Goal: Task Accomplishment & Management: Manage account settings

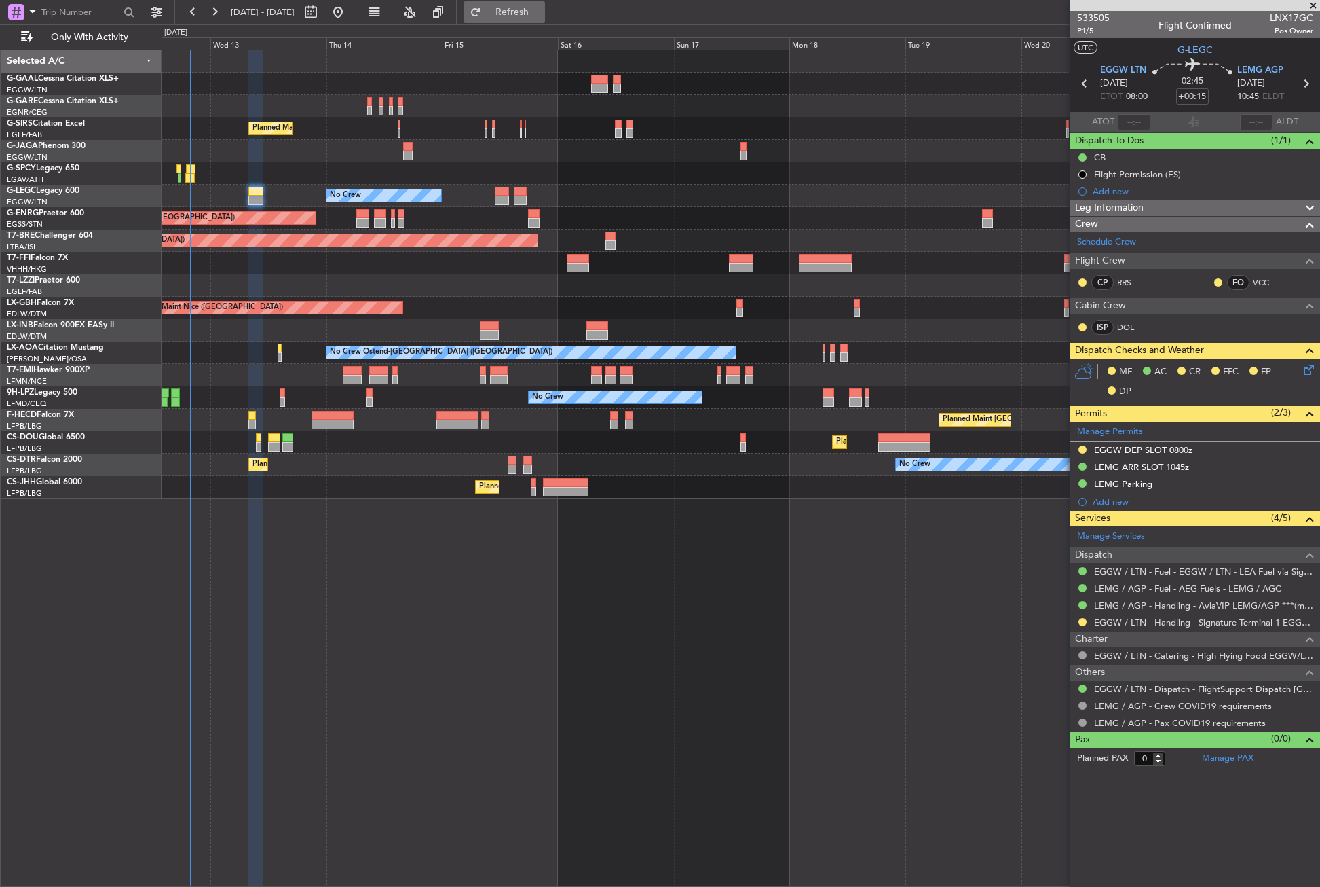
click at [541, 17] on span "Refresh" at bounding box center [512, 12] width 57 height 10
click at [1312, 373] on icon at bounding box center [1306, 367] width 11 height 11
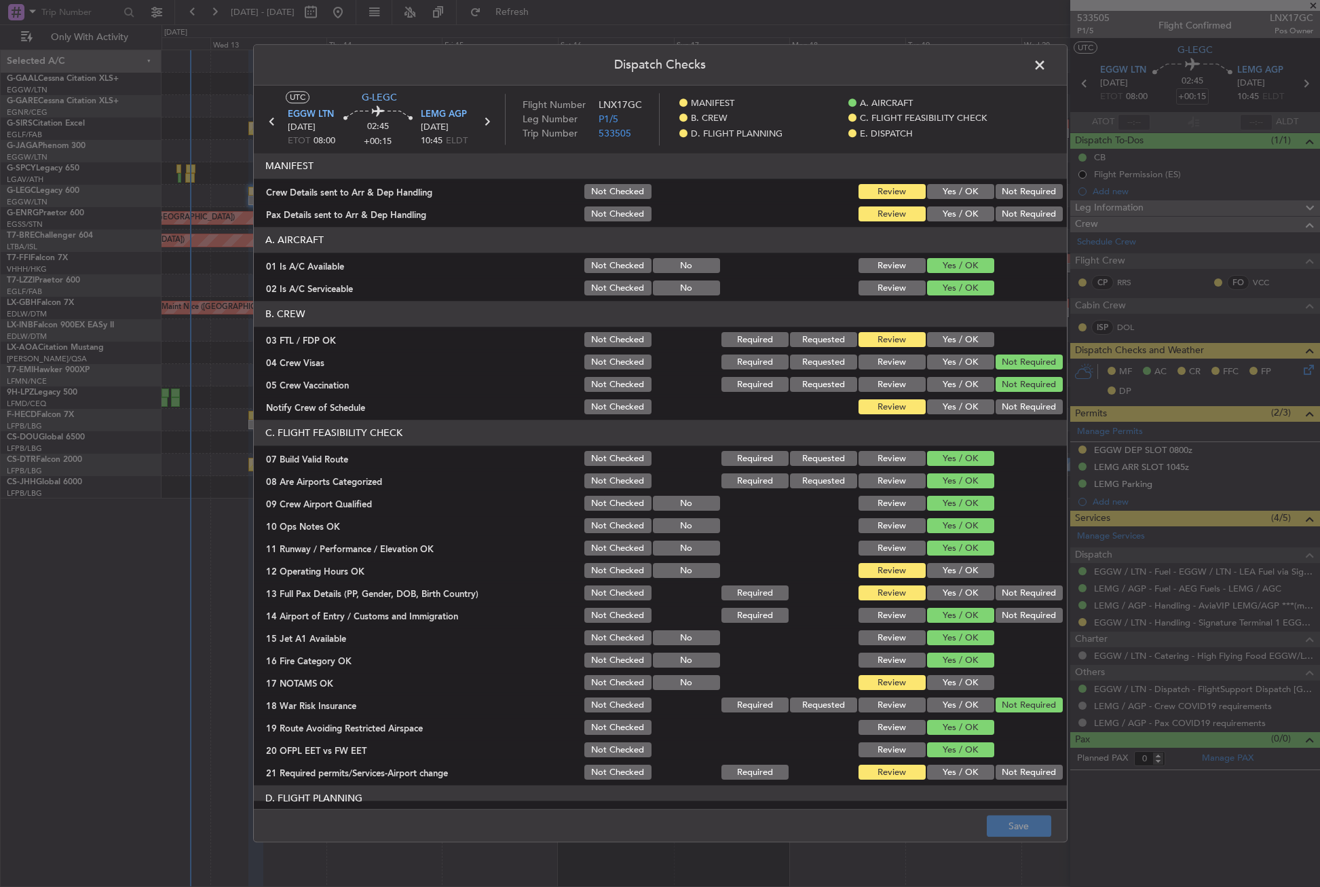
click at [927, 208] on button "Yes / OK" at bounding box center [960, 214] width 67 height 15
click at [936, 183] on div "Yes / OK" at bounding box center [959, 192] width 69 height 19
click at [948, 189] on button "Yes / OK" at bounding box center [960, 192] width 67 height 15
click at [948, 570] on button "Yes / OK" at bounding box center [960, 570] width 67 height 15
click at [1007, 592] on button "Not Required" at bounding box center [1029, 593] width 67 height 15
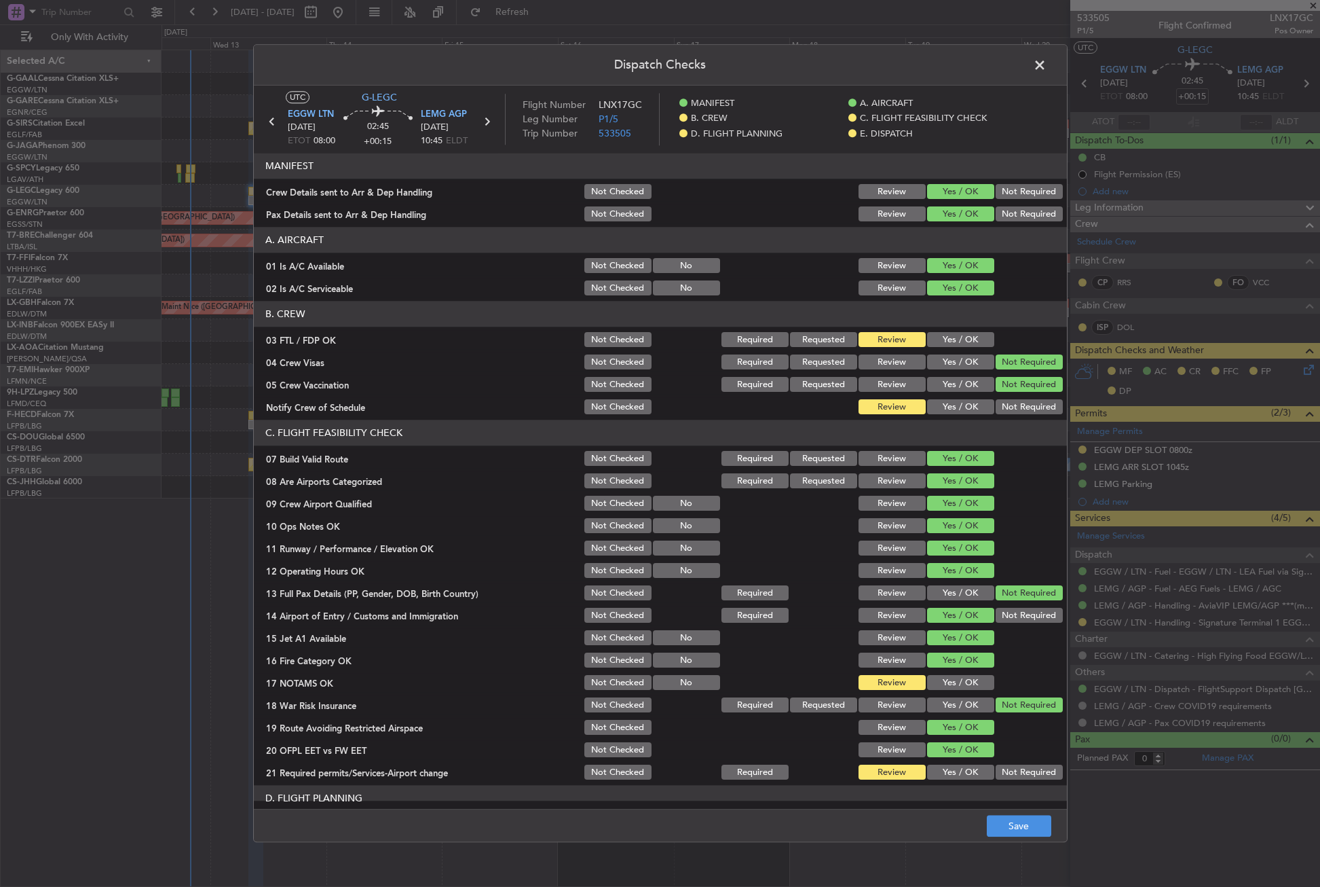
click at [946, 679] on button "Yes / OK" at bounding box center [960, 682] width 67 height 15
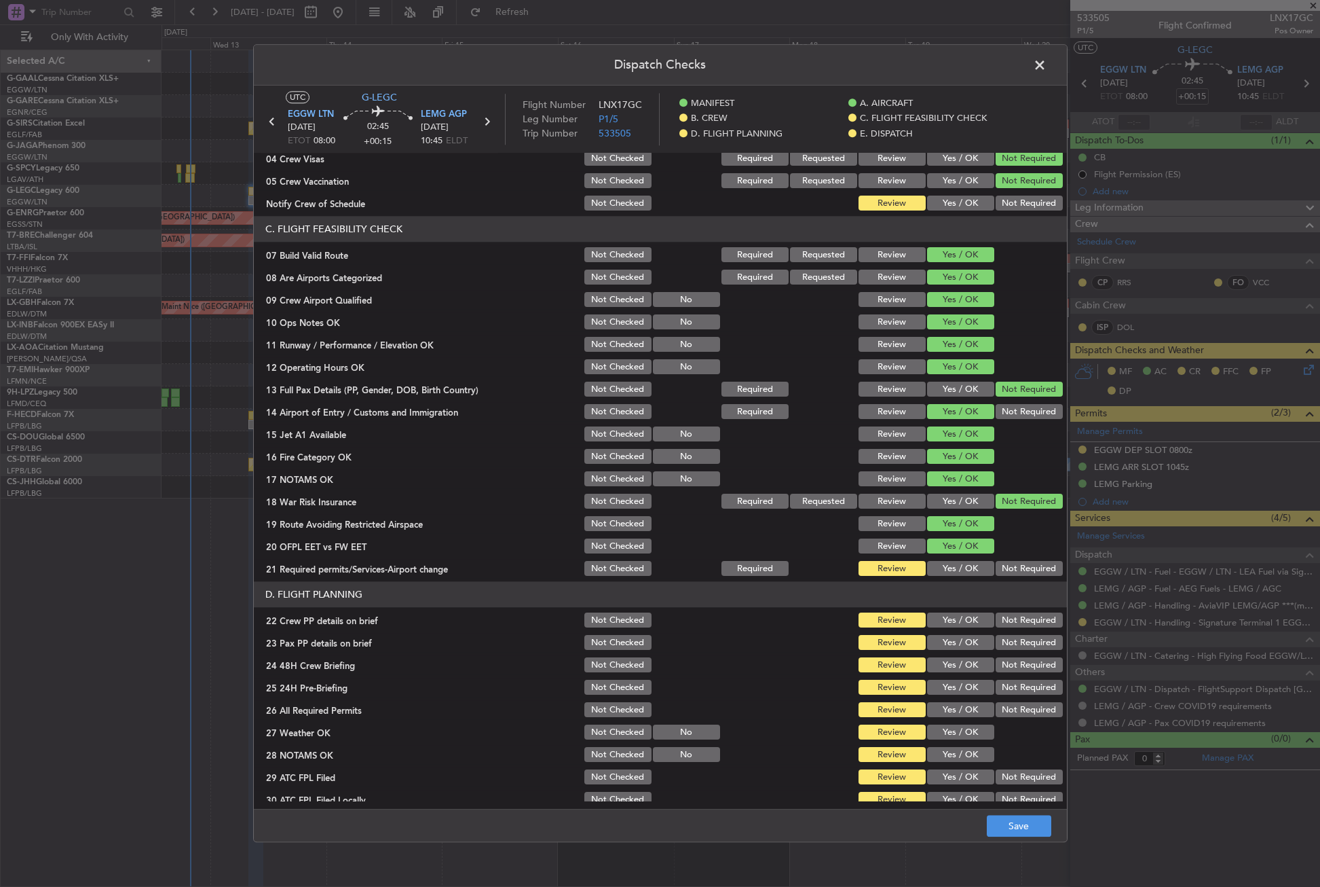
click at [948, 563] on button "Yes / OK" at bounding box center [960, 568] width 67 height 15
click at [948, 620] on button "Yes / OK" at bounding box center [960, 620] width 67 height 15
click at [949, 638] on button "Yes / OK" at bounding box center [960, 642] width 67 height 15
drag, startPoint x: 951, startPoint y: 664, endPoint x: 988, endPoint y: 671, distance: 38.1
click at [952, 664] on button "Yes / OK" at bounding box center [960, 665] width 67 height 15
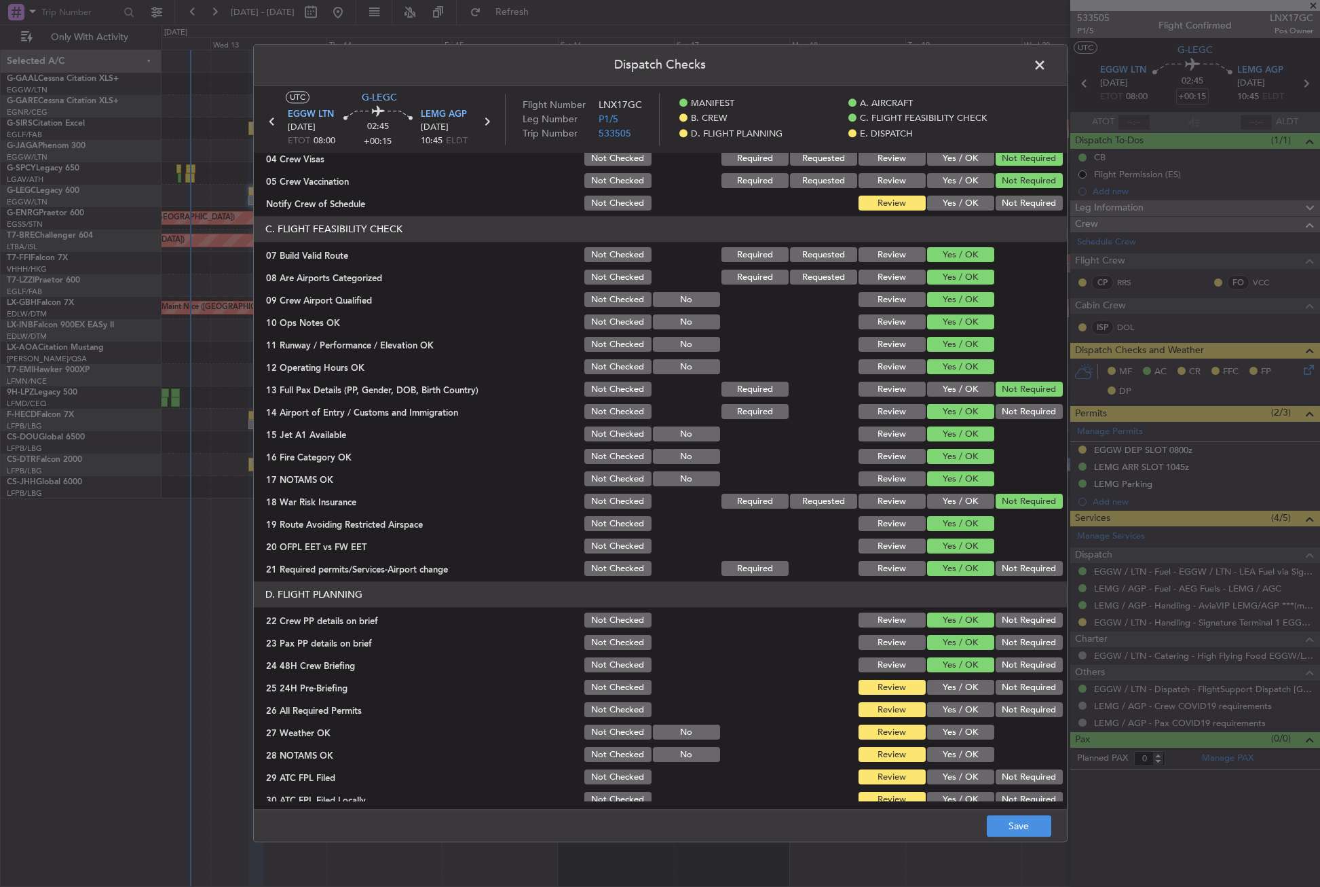
click at [1003, 682] on button "Not Required" at bounding box center [1029, 687] width 67 height 15
click at [971, 707] on button "Yes / OK" at bounding box center [960, 710] width 67 height 15
click at [959, 729] on button "Yes / OK" at bounding box center [960, 732] width 67 height 15
click at [956, 756] on button "Yes / OK" at bounding box center [960, 754] width 67 height 15
click at [956, 775] on button "Yes / OK" at bounding box center [960, 777] width 67 height 15
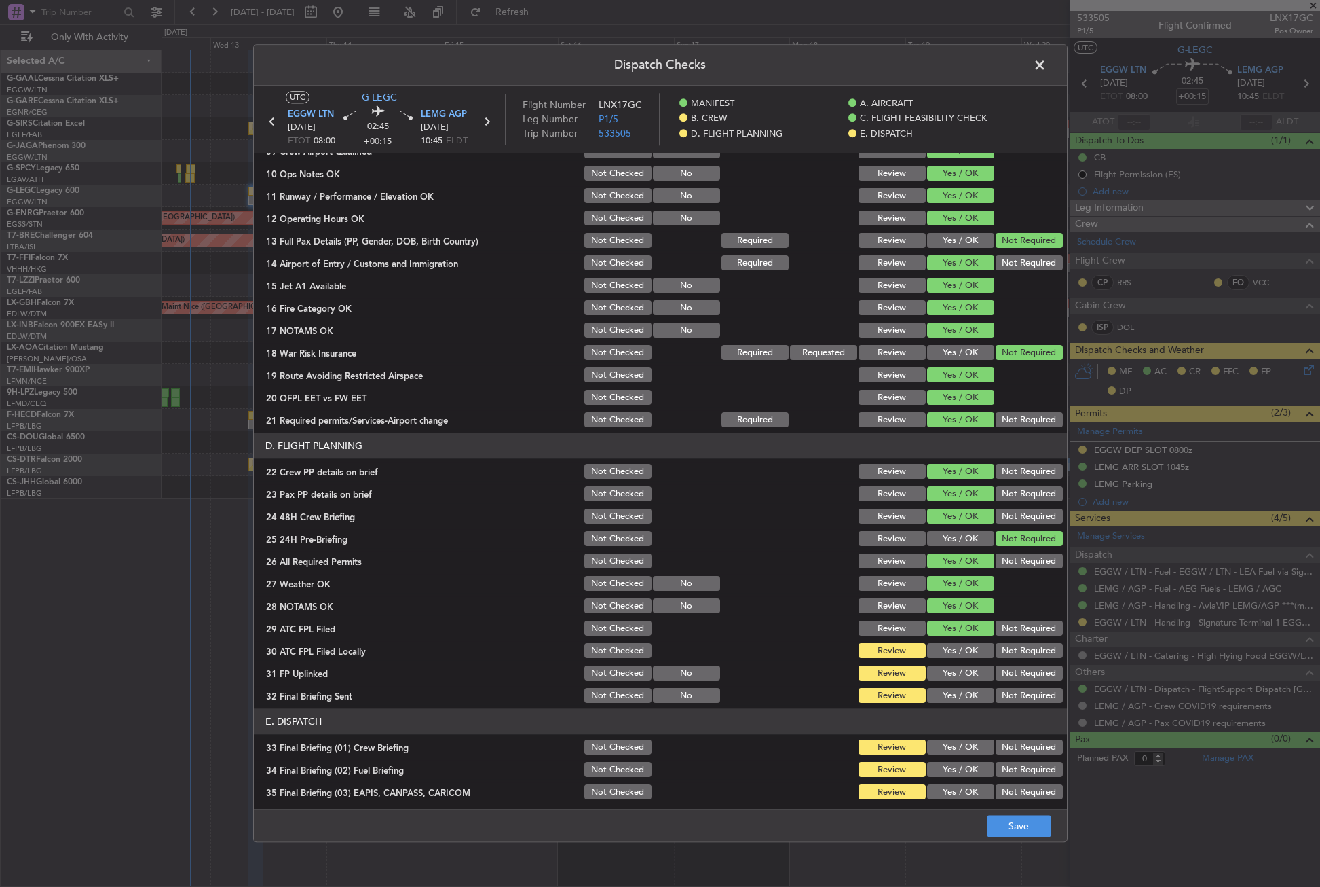
scroll to position [475, 0]
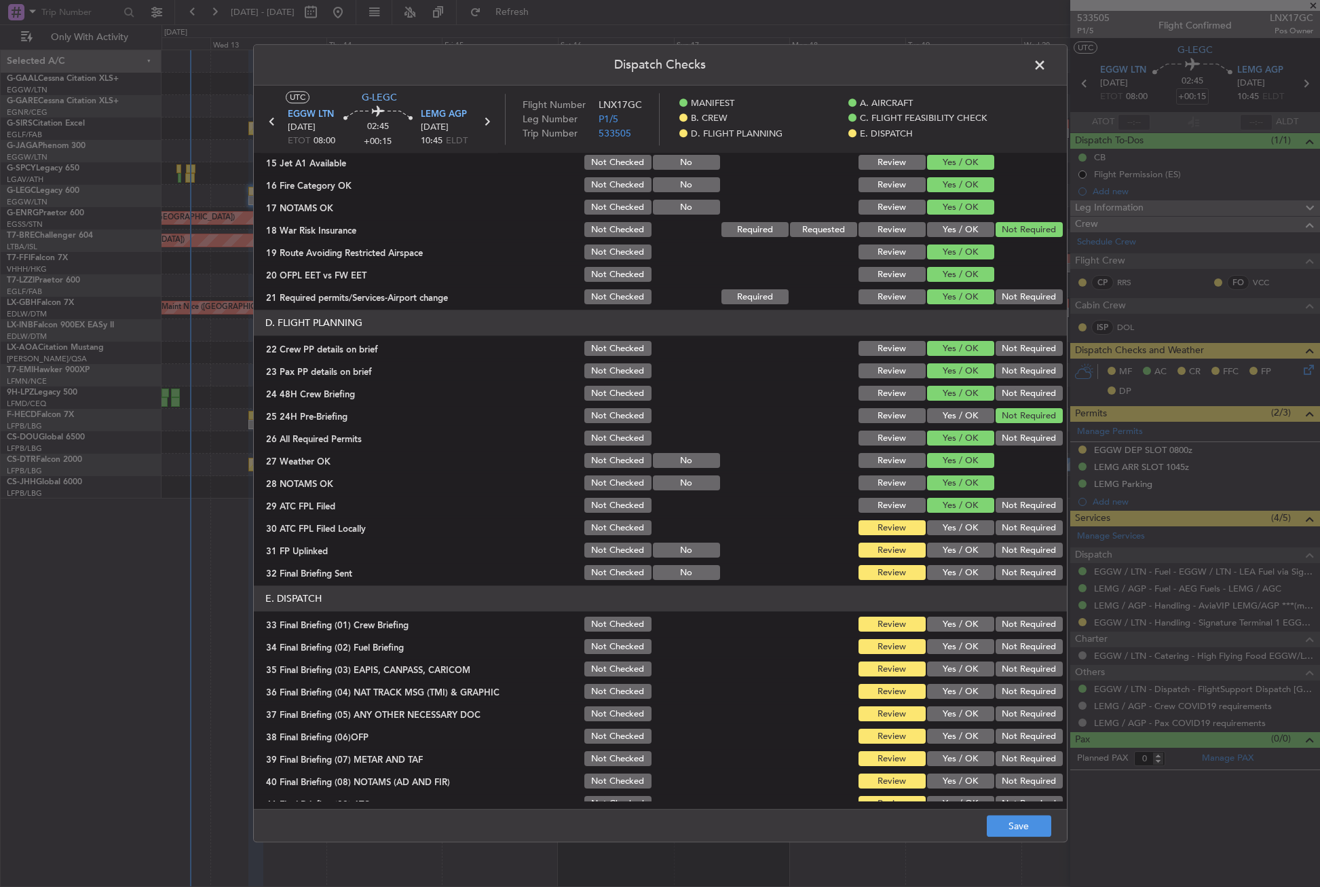
click at [1000, 521] on button "Not Required" at bounding box center [1029, 528] width 67 height 15
click at [957, 549] on button "Yes / OK" at bounding box center [960, 550] width 67 height 15
click at [1004, 576] on button "Not Required" at bounding box center [1029, 572] width 67 height 15
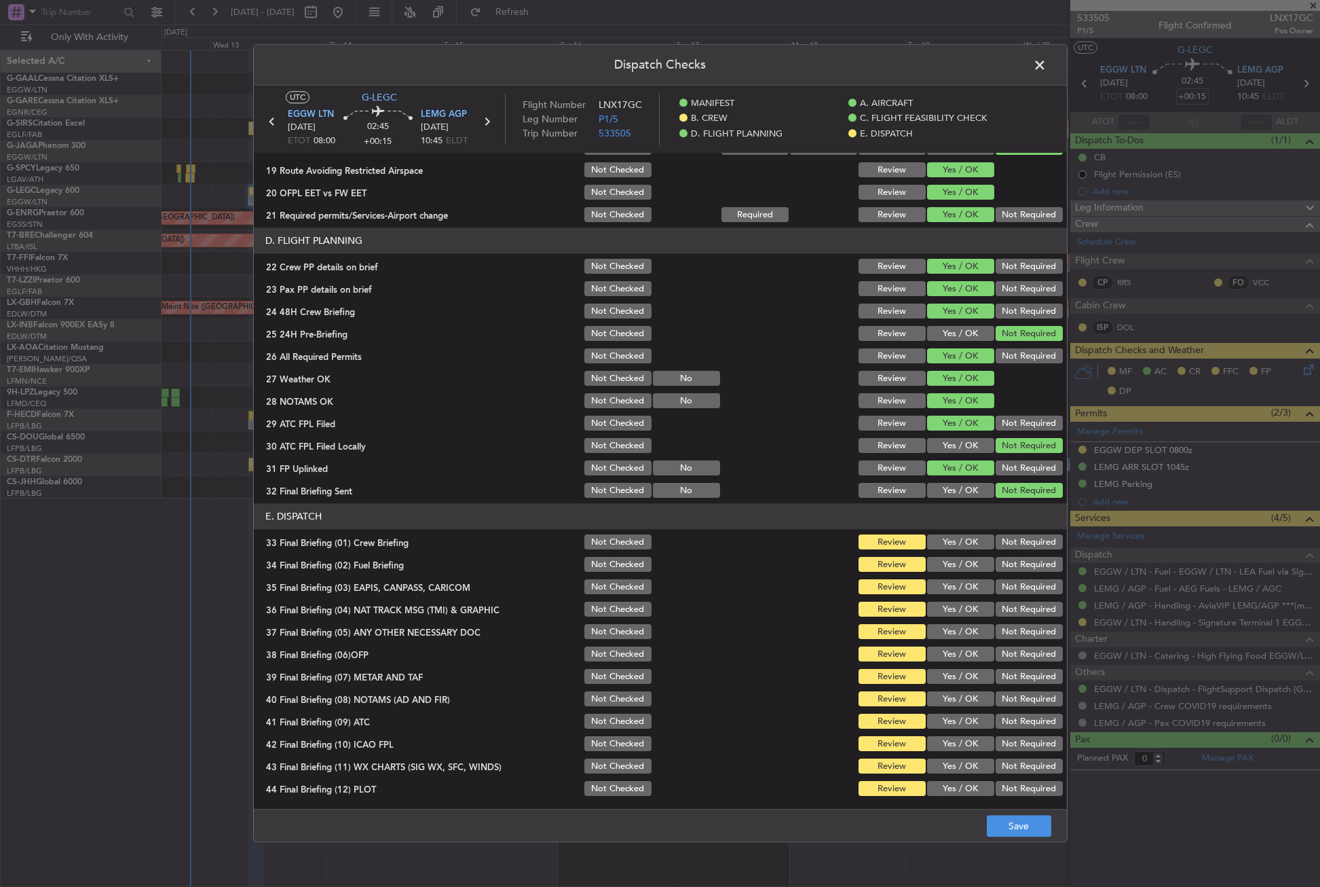
scroll to position [558, 0]
click at [948, 528] on header "E. DISPATCH" at bounding box center [660, 516] width 813 height 26
click at [948, 541] on button "Yes / OK" at bounding box center [960, 541] width 67 height 15
click at [952, 567] on button "Yes / OK" at bounding box center [960, 564] width 67 height 15
click at [999, 589] on button "Not Required" at bounding box center [1029, 586] width 67 height 15
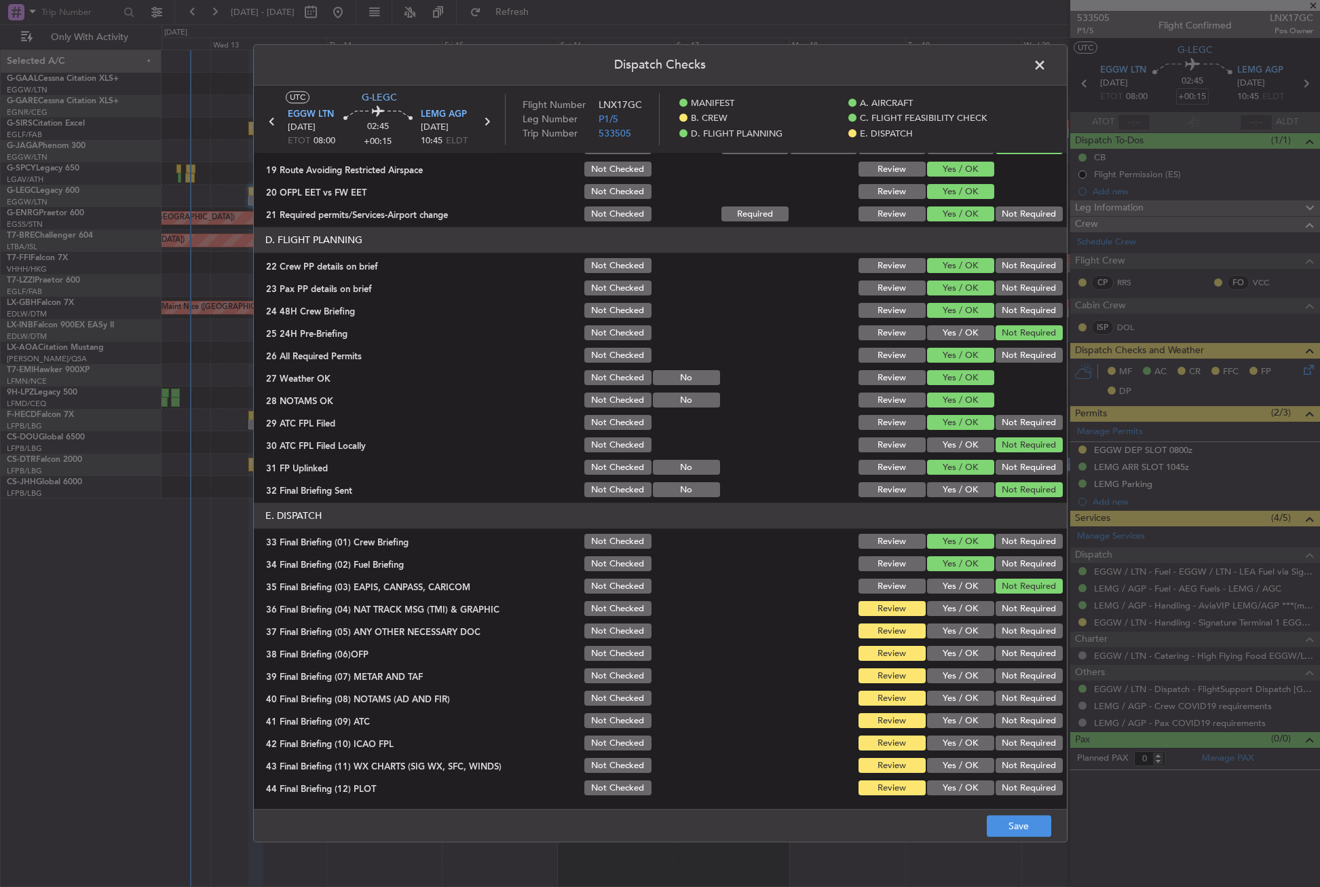
click at [997, 610] on button "Not Required" at bounding box center [1029, 608] width 67 height 15
click at [962, 634] on button "Yes / OK" at bounding box center [960, 631] width 67 height 15
click at [961, 653] on button "Yes / OK" at bounding box center [960, 653] width 67 height 15
click at [959, 672] on button "Yes / OK" at bounding box center [960, 676] width 67 height 15
click at [958, 692] on button "Yes / OK" at bounding box center [960, 698] width 67 height 15
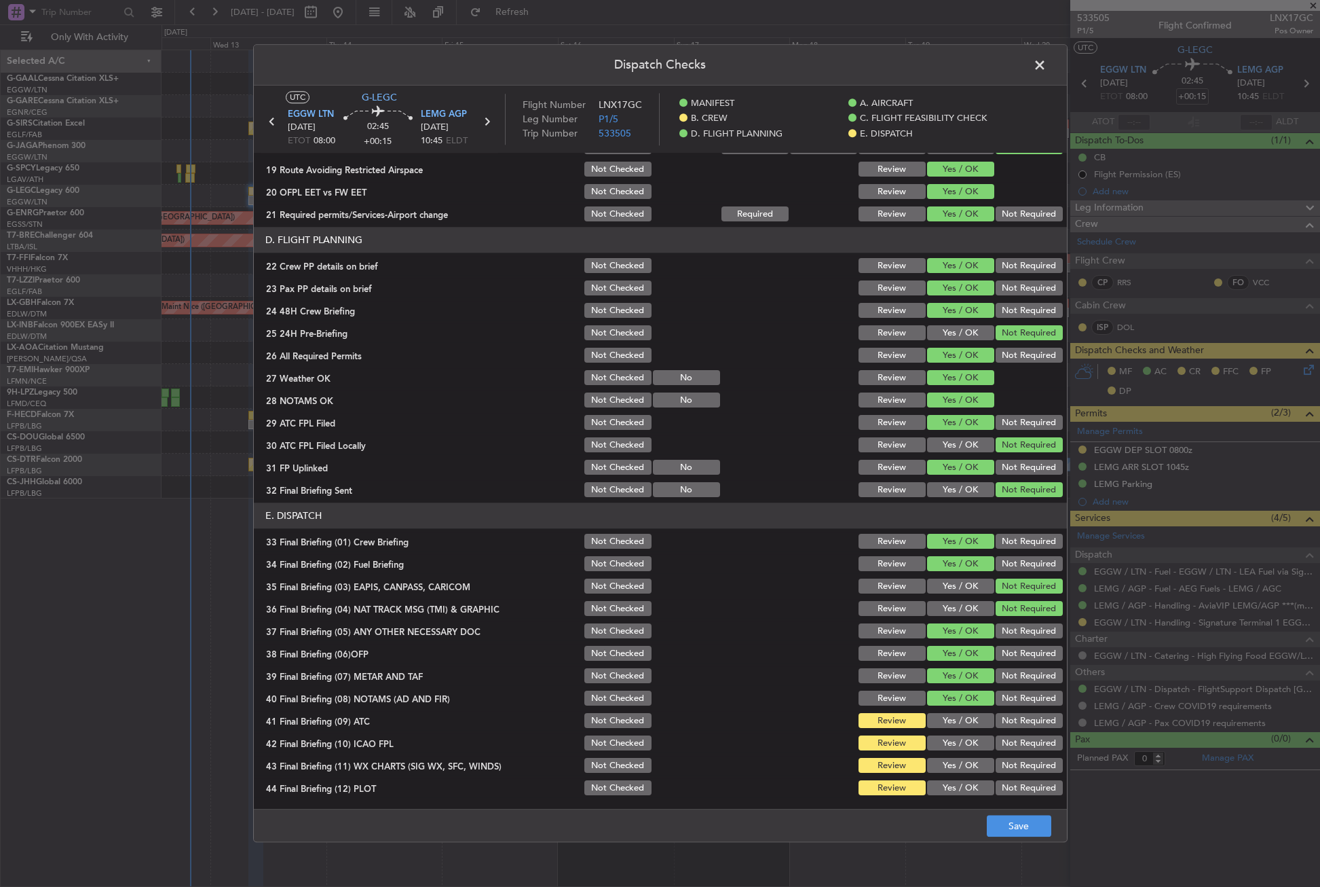
click at [958, 726] on button "Yes / OK" at bounding box center [960, 720] width 67 height 15
click at [996, 741] on button "Not Required" at bounding box center [1029, 743] width 67 height 15
click at [971, 760] on button "Yes / OK" at bounding box center [960, 765] width 67 height 15
click at [990, 777] on section "E. DISPATCH 33 Final Briefing (01) Crew Briefing Not Checked Review Yes / OK No…" at bounding box center [660, 650] width 813 height 295
click at [1008, 796] on div "Not Required" at bounding box center [1028, 788] width 69 height 19
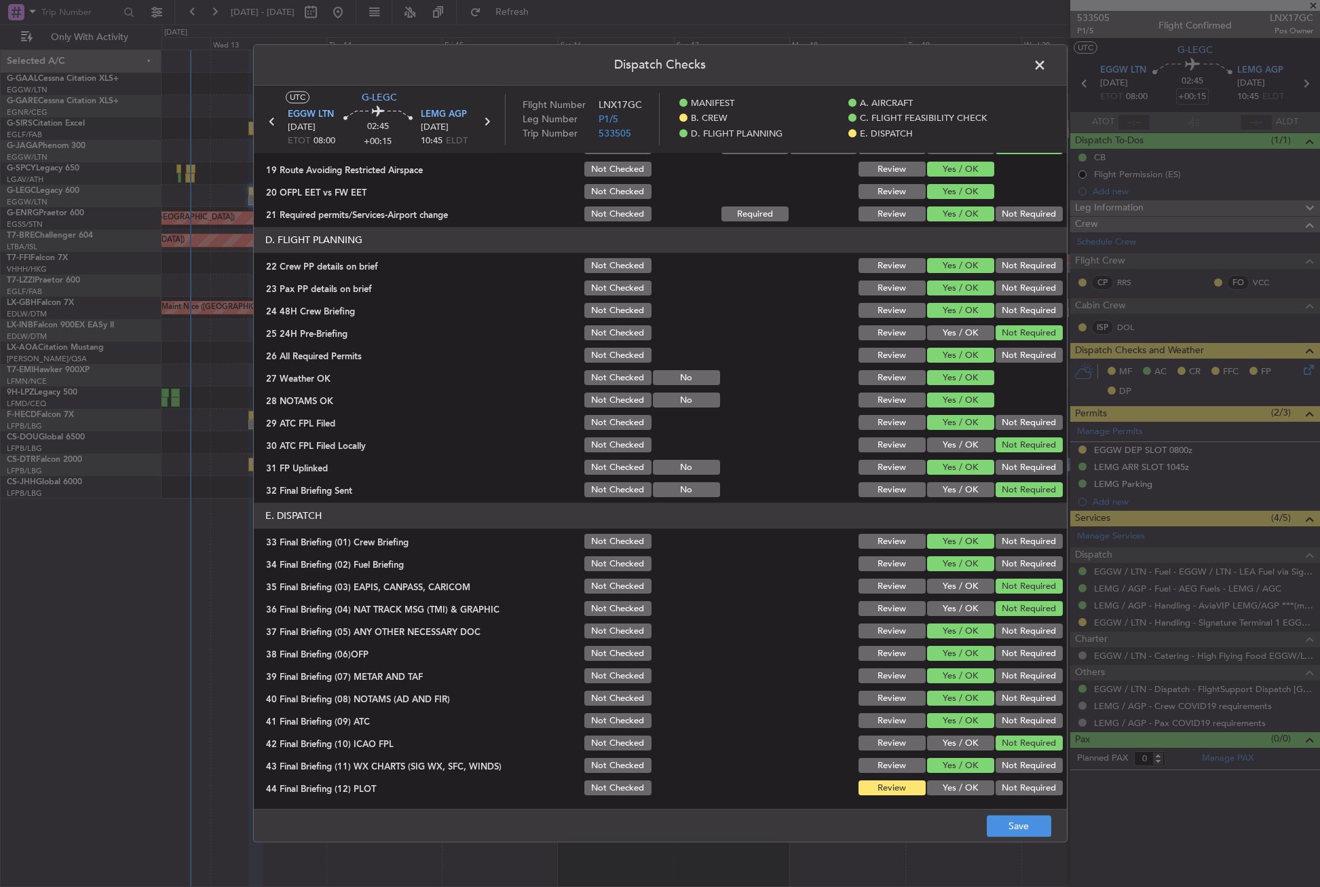
click at [1008, 791] on button "Not Required" at bounding box center [1029, 788] width 67 height 15
click at [1011, 821] on button "Save" at bounding box center [1019, 826] width 64 height 22
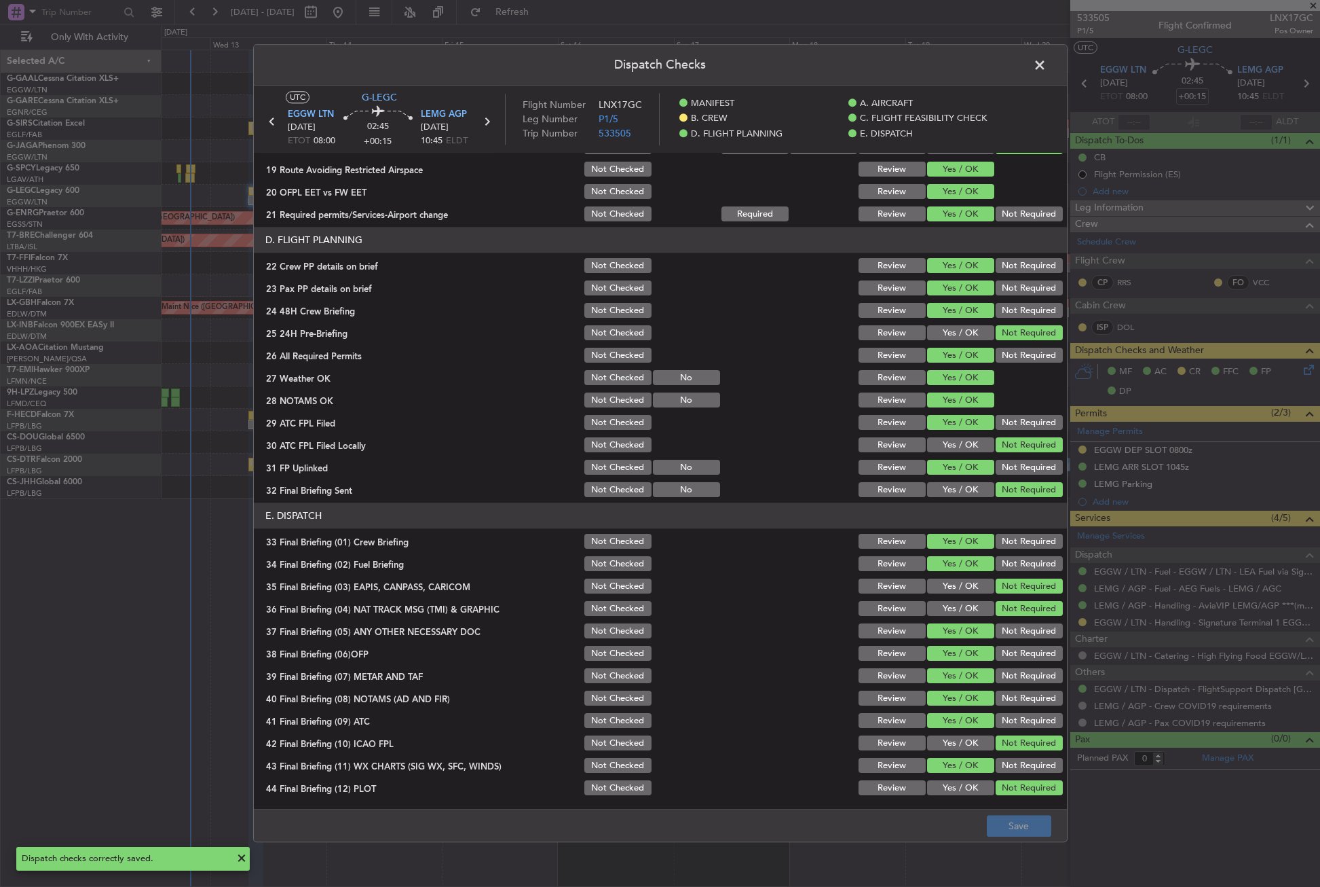
click at [1047, 64] on span at bounding box center [1047, 68] width 0 height 27
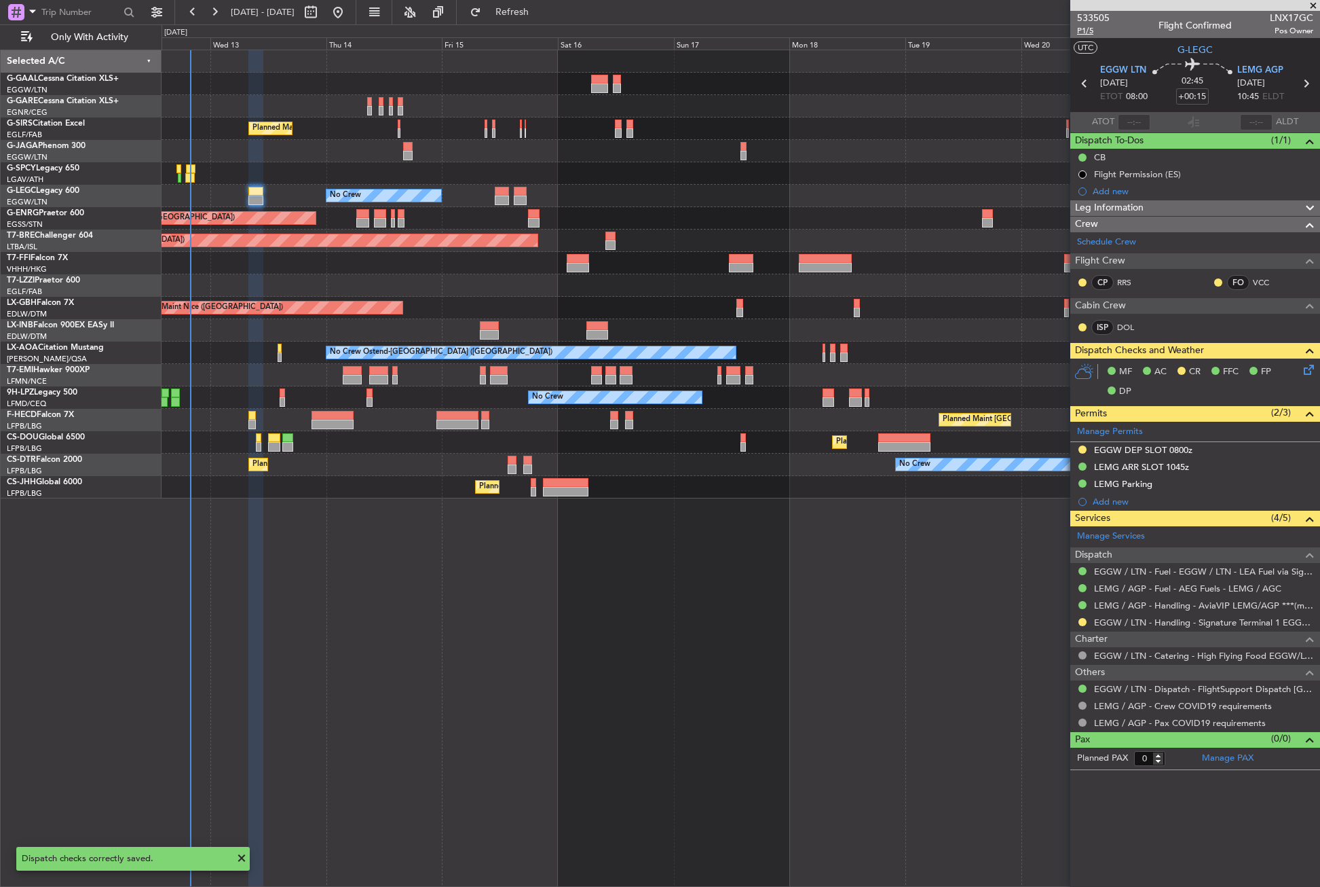
click at [1084, 26] on span "P1/5" at bounding box center [1093, 31] width 33 height 12
click at [454, 646] on div "Planned Maint [GEOGRAPHIC_DATA] ([GEOGRAPHIC_DATA]) No Crew A/C Unavailable [GE…" at bounding box center [741, 468] width 1159 height 837
click at [740, 683] on div "Planned Maint [GEOGRAPHIC_DATA] ([GEOGRAPHIC_DATA]) No Crew A/C Unavailable [GE…" at bounding box center [741, 468] width 1159 height 837
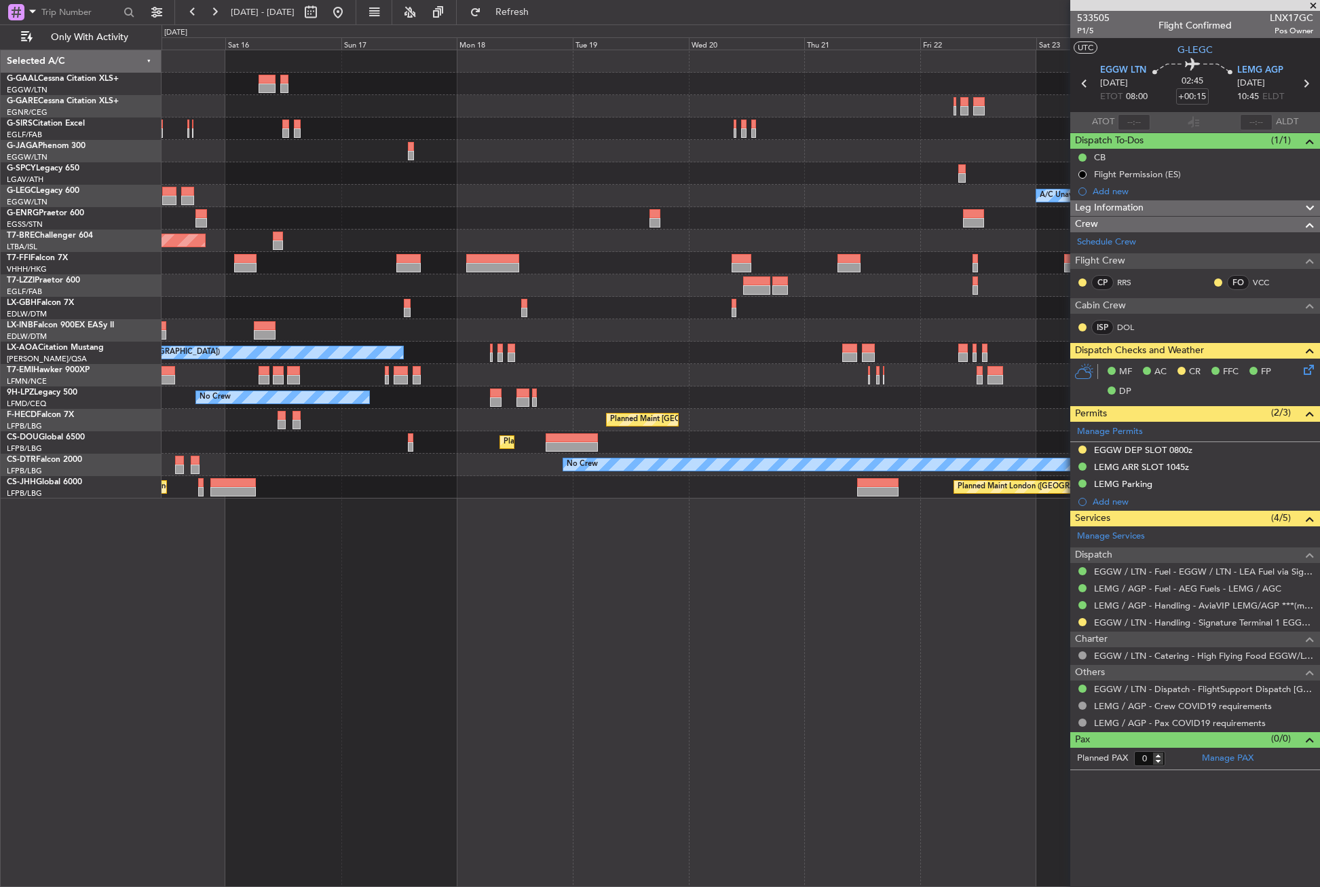
click at [661, 706] on div "Planned Maint Dusseldorf Planned Maint [GEOGRAPHIC_DATA] ([GEOGRAPHIC_DATA]) A/…" at bounding box center [741, 468] width 1159 height 837
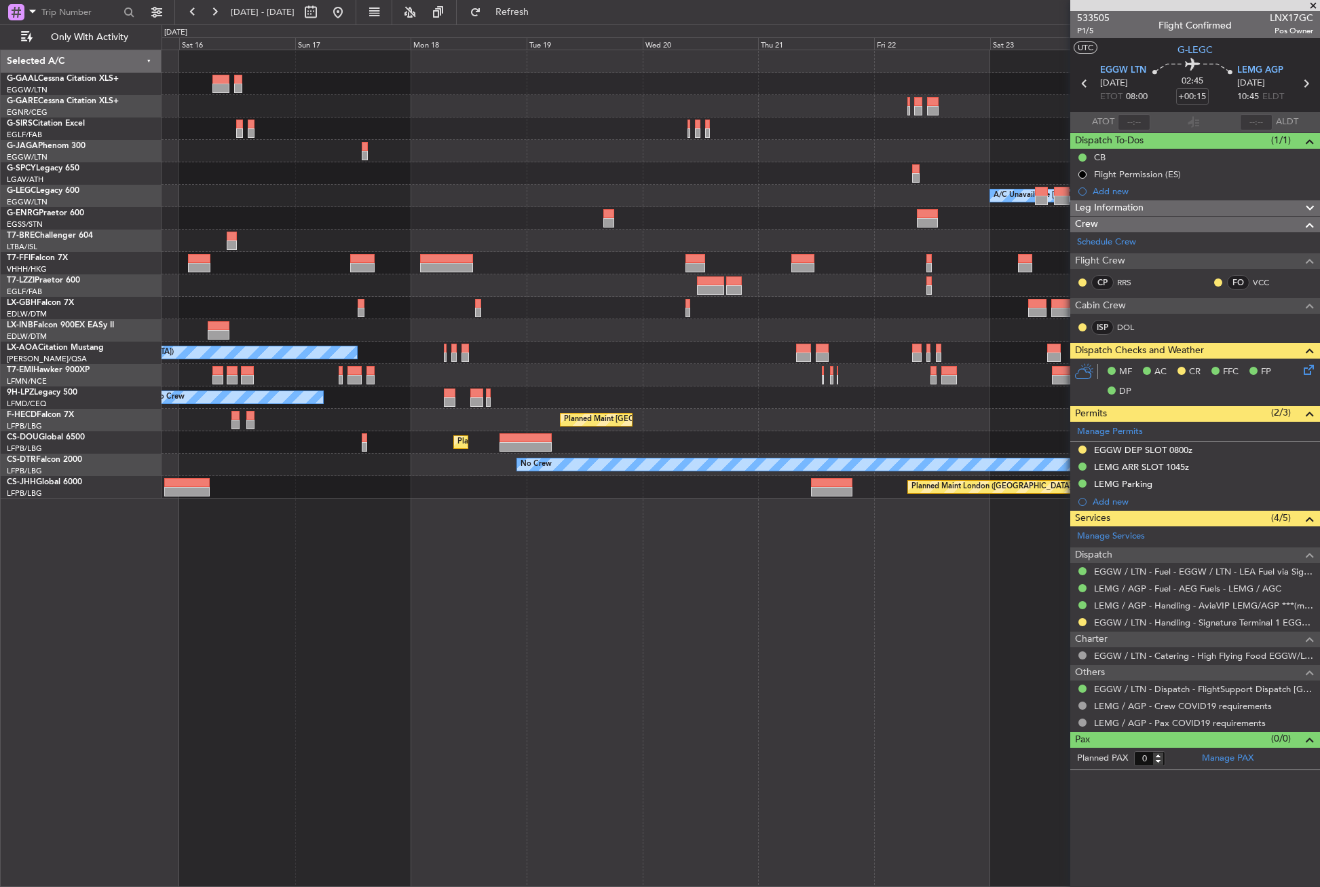
click at [652, 682] on div "Planned Maint Dusseldorf Planned Maint [GEOGRAPHIC_DATA] ([GEOGRAPHIC_DATA]) A/…" at bounding box center [741, 468] width 1159 height 837
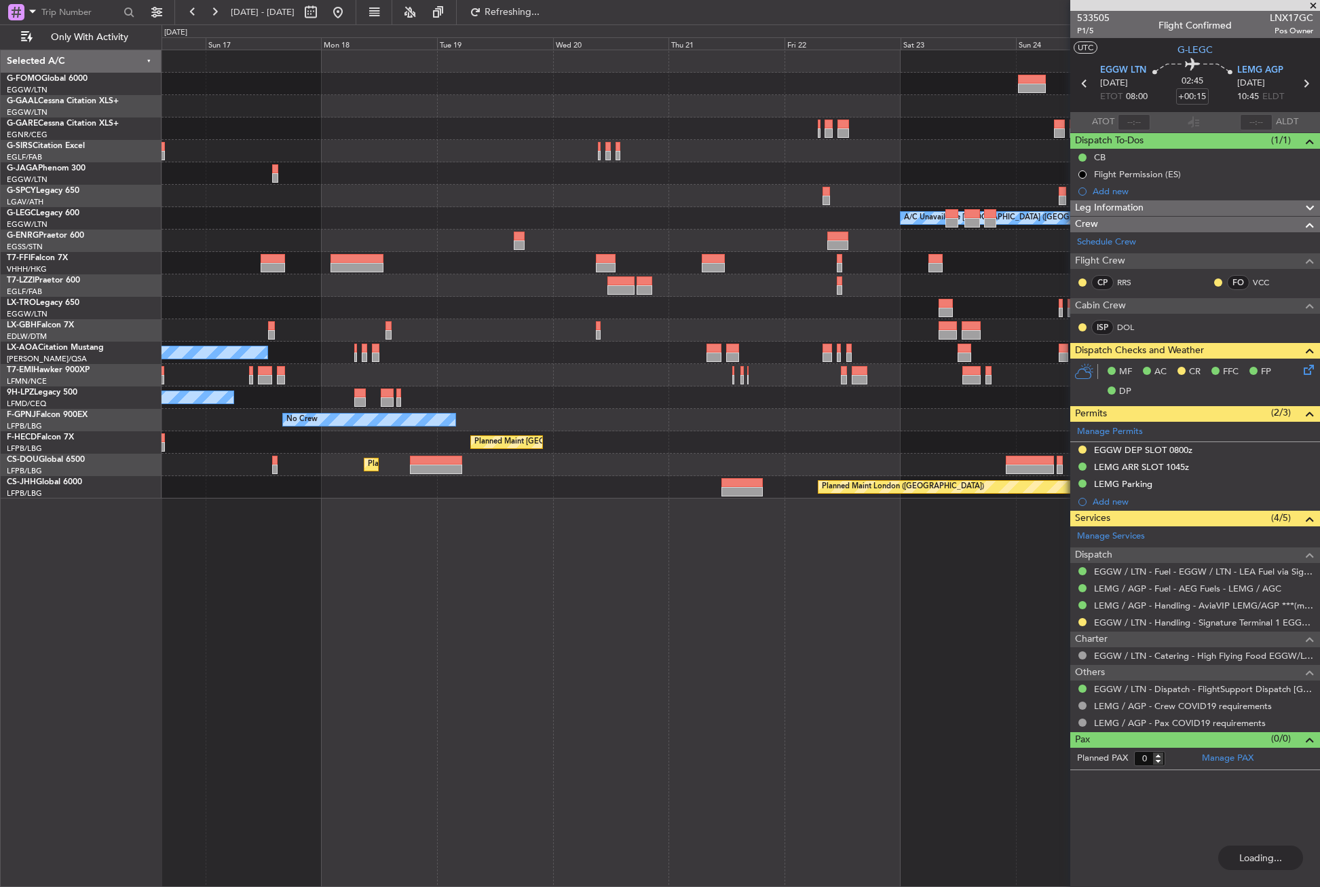
click at [369, 601] on div "Planned Maint Windsor Locks ([PERSON_NAME] Intl) Planned [GEOGRAPHIC_DATA] A/C …" at bounding box center [741, 468] width 1159 height 837
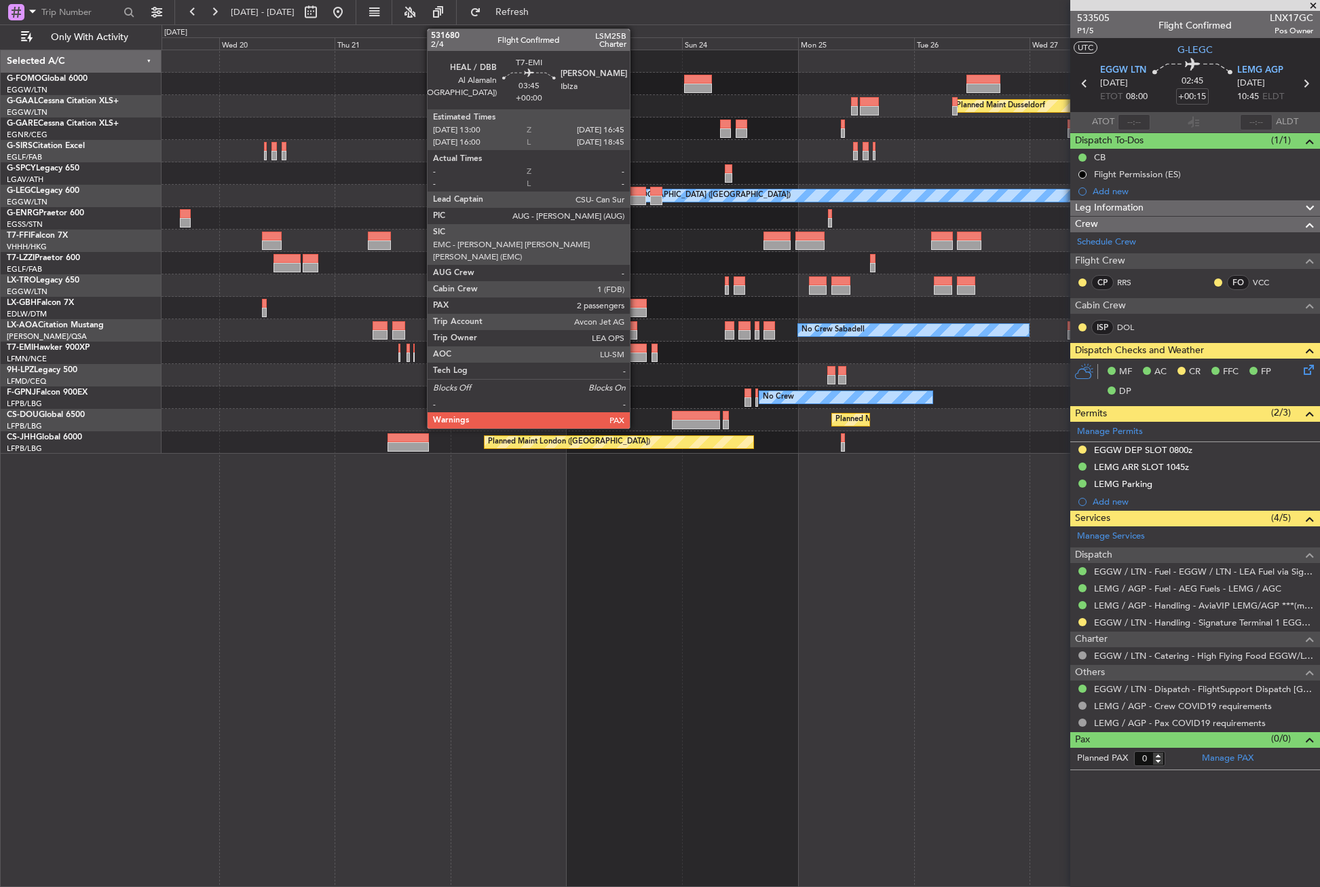
click at [636, 361] on div at bounding box center [638, 357] width 18 height 10
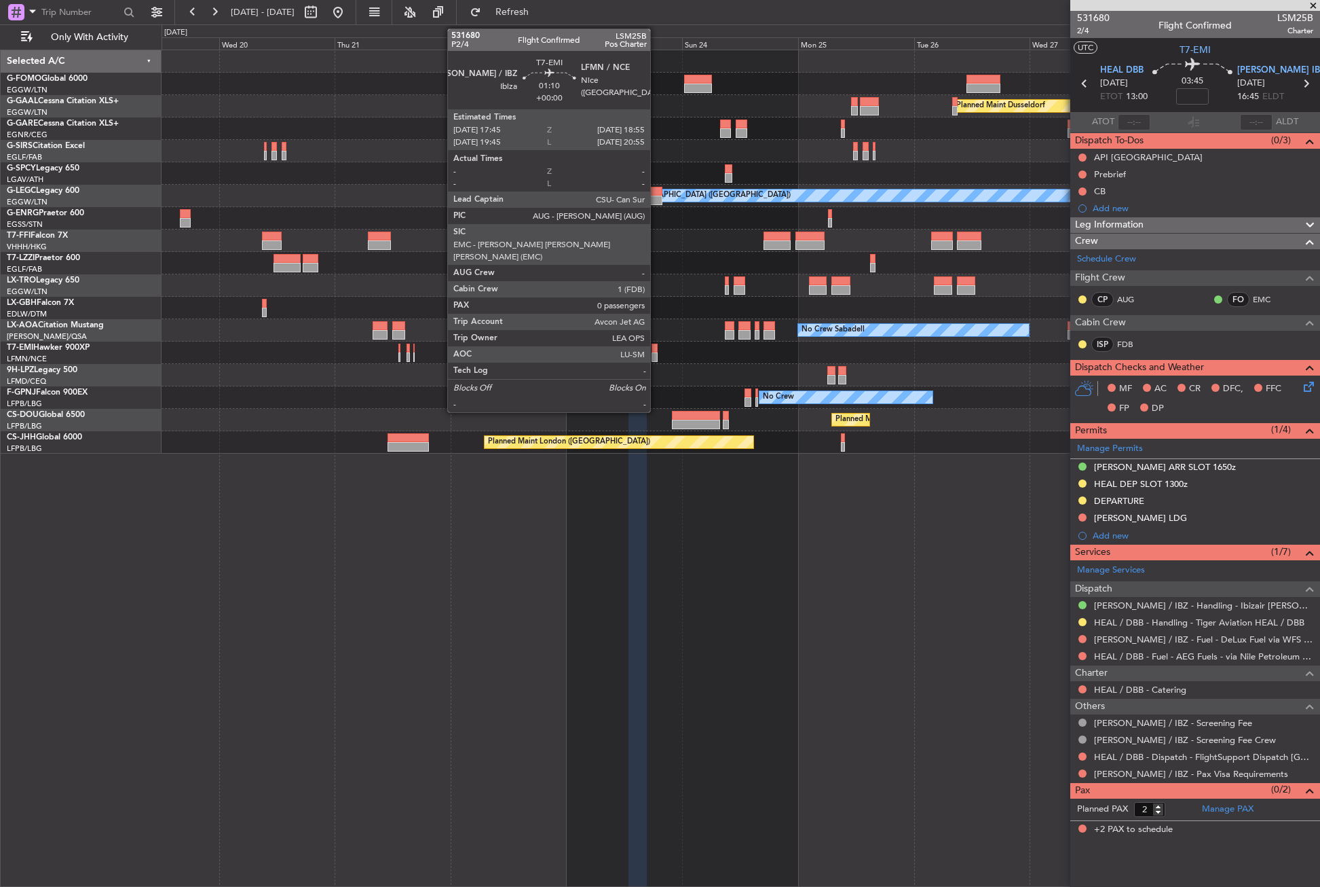
click at [656, 358] on div at bounding box center [655, 357] width 6 height 10
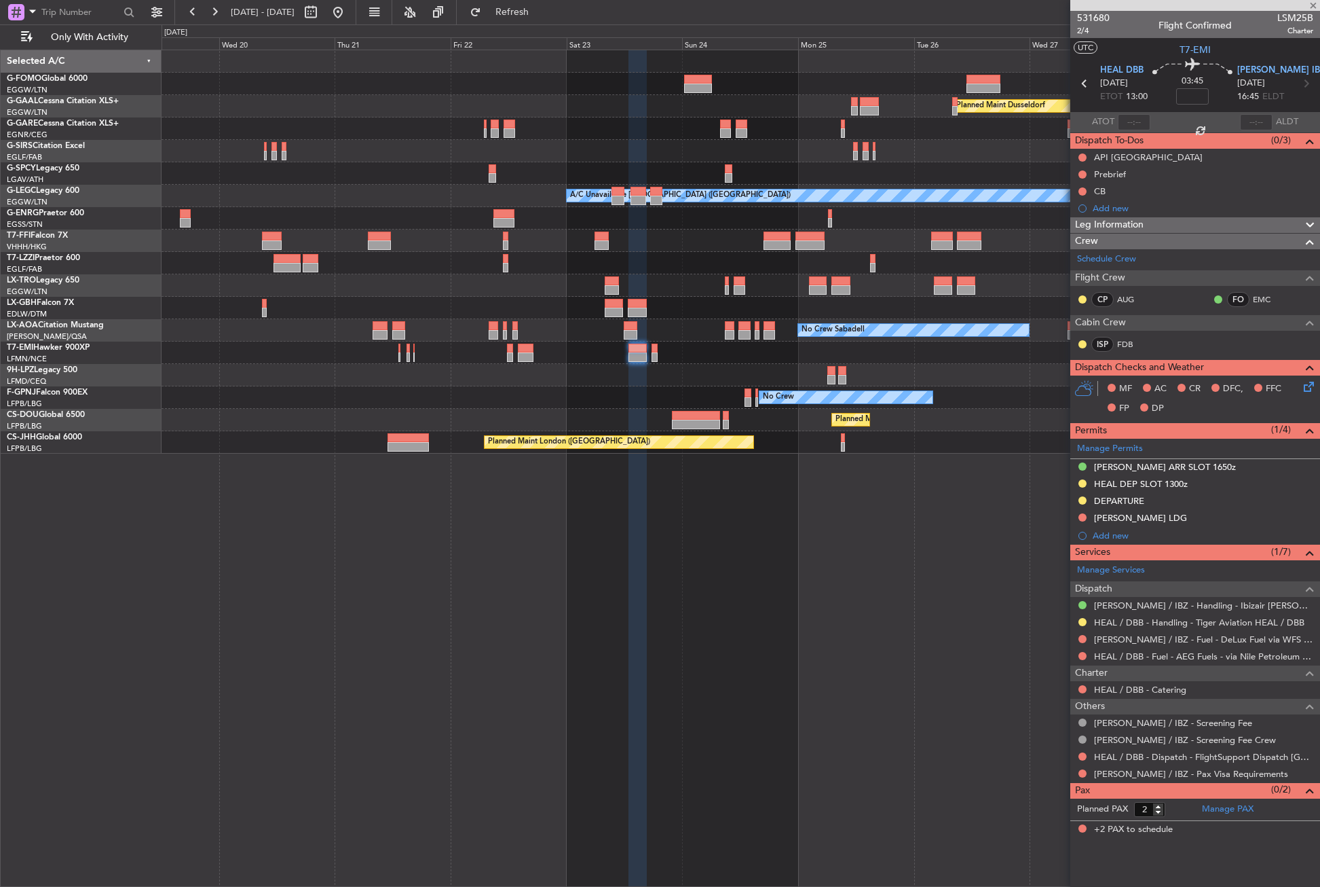
type input "0"
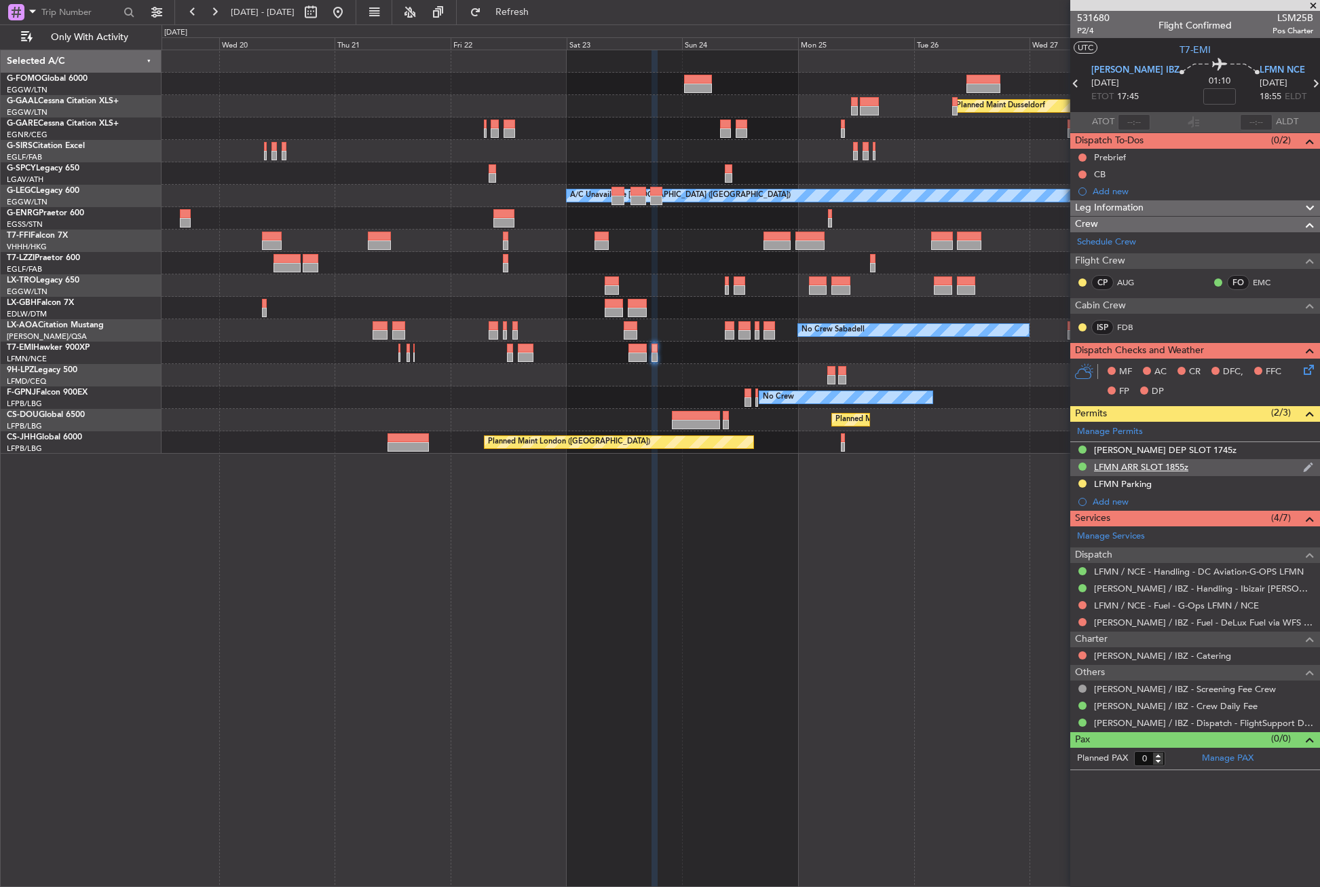
click at [1138, 461] on div "LFMN ARR SLOT 1855z" at bounding box center [1141, 467] width 94 height 12
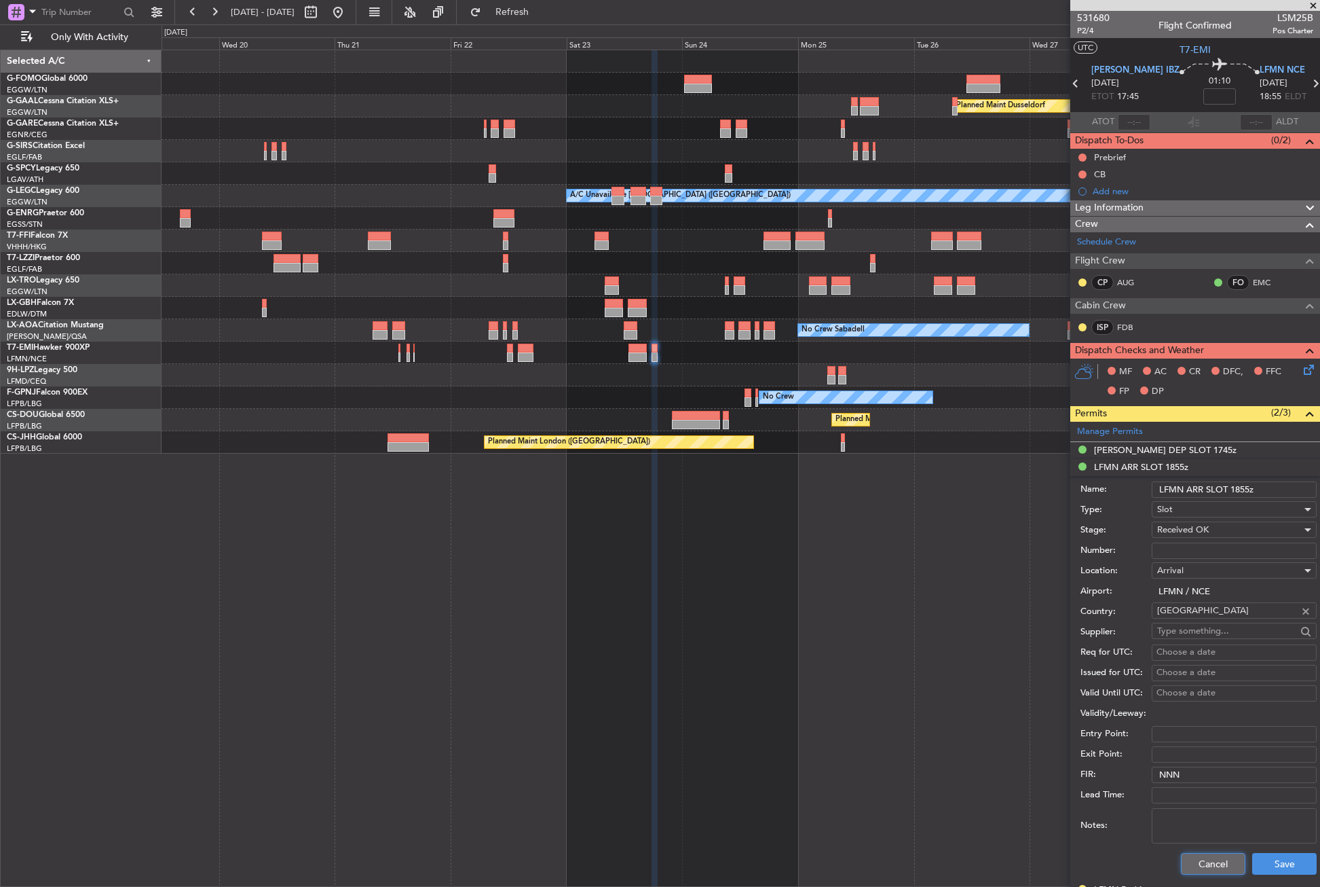
click at [1202, 866] on button "Cancel" at bounding box center [1213, 864] width 64 height 22
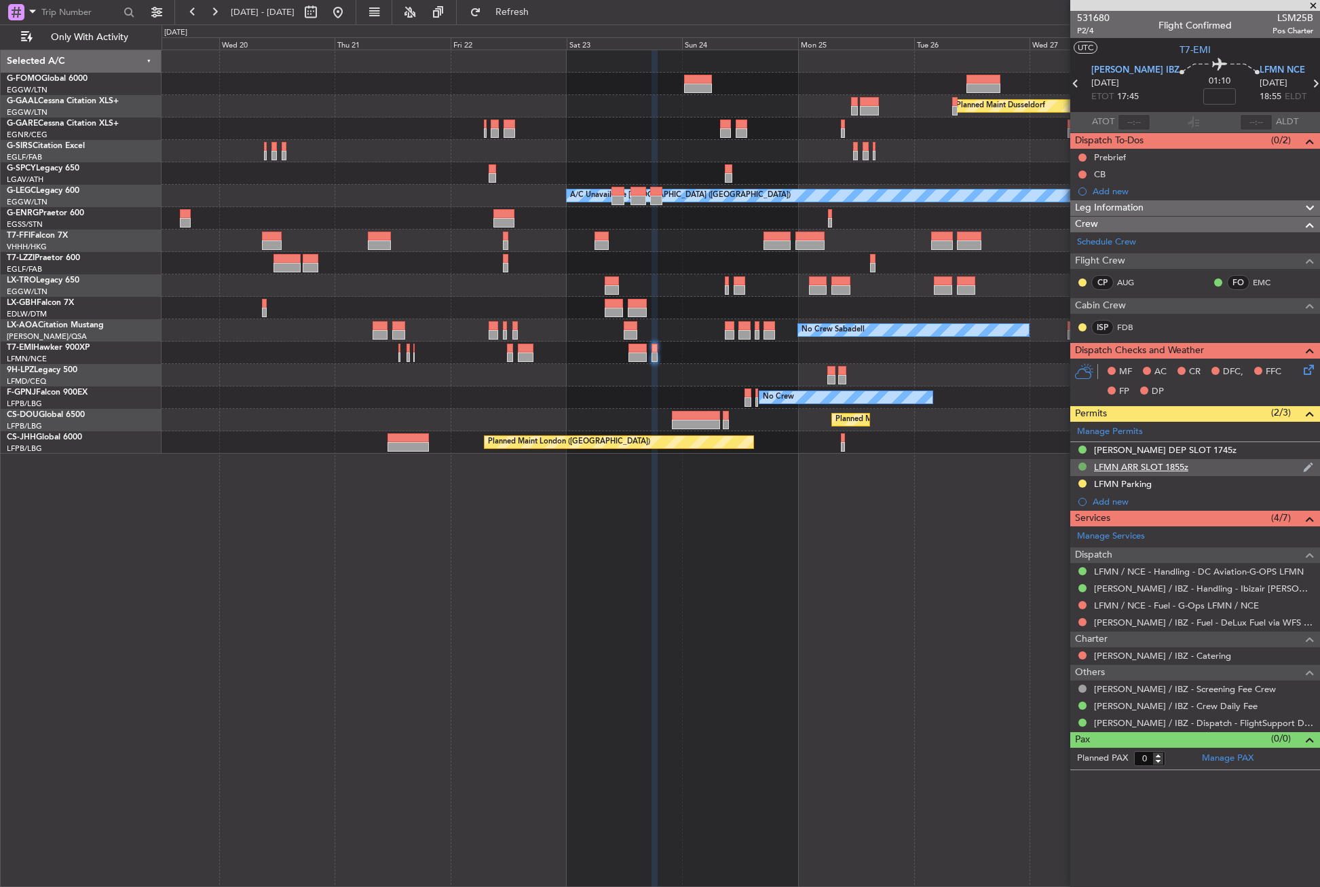
click at [1085, 465] on button at bounding box center [1083, 466] width 8 height 8
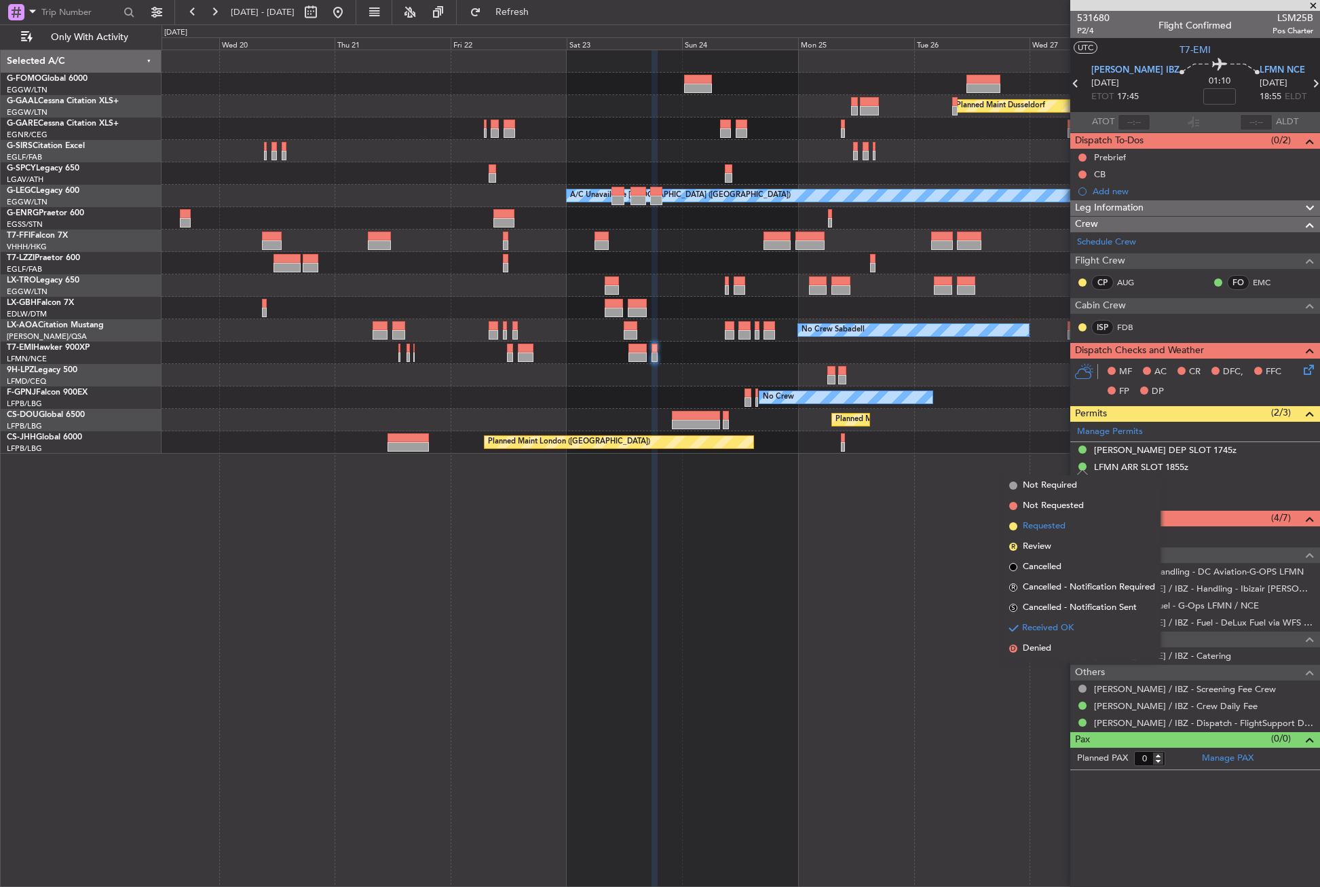
click at [1046, 534] on li "Requested" at bounding box center [1082, 526] width 157 height 20
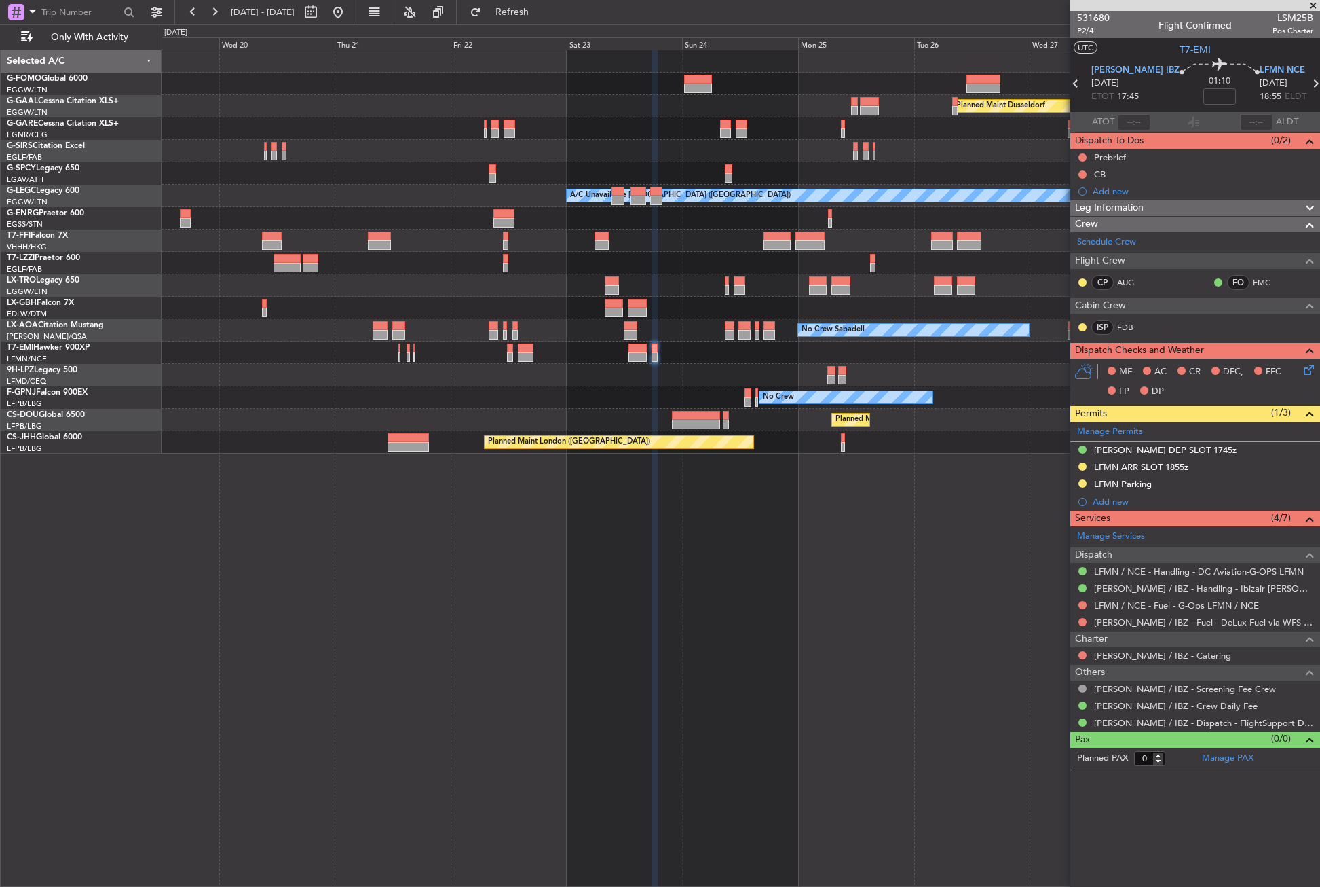
click at [392, 551] on div "Planned Maint Dusseldorf A/C Unavailable [GEOGRAPHIC_DATA] ([GEOGRAPHIC_DATA]) …" at bounding box center [741, 468] width 1159 height 837
click at [525, 13] on button "Refresh" at bounding box center [504, 12] width 81 height 22
click at [349, 10] on button at bounding box center [338, 12] width 22 height 22
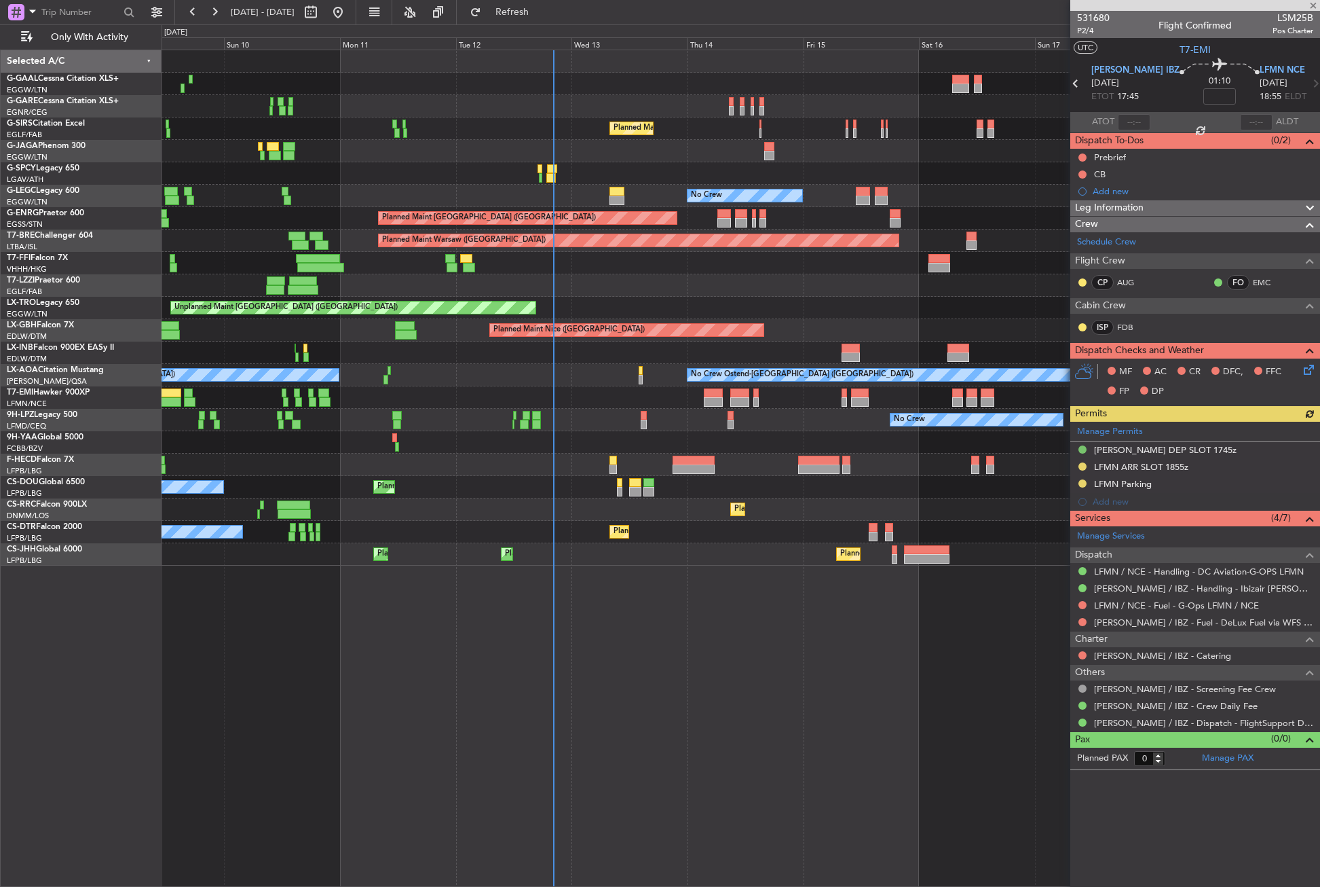
click at [527, 723] on div "No Crew Planned Maint [GEOGRAPHIC_DATA] ([GEOGRAPHIC_DATA]) No Crew No Crew Pla…" at bounding box center [741, 468] width 1159 height 837
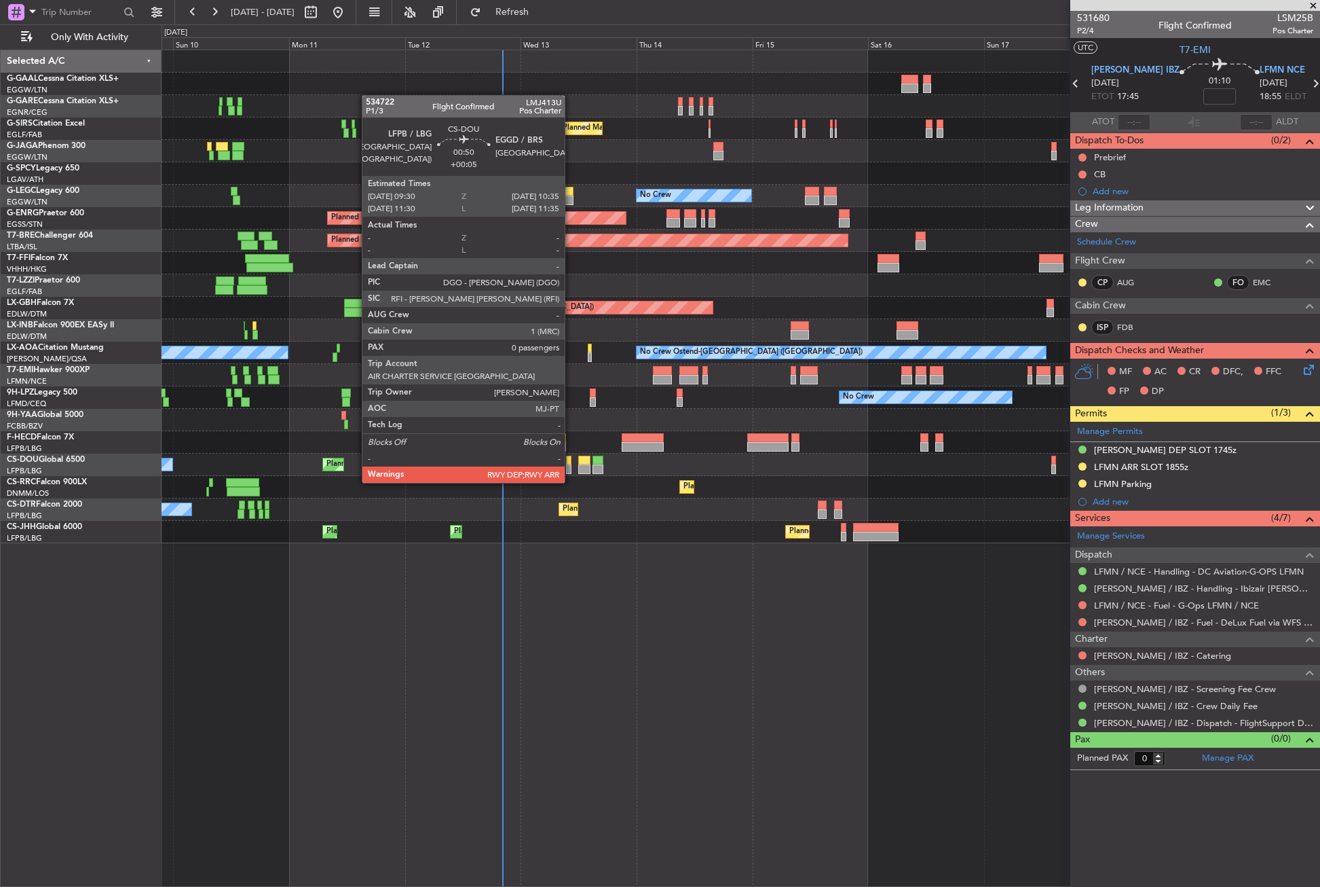
click at [571, 469] on div at bounding box center [568, 469] width 5 height 10
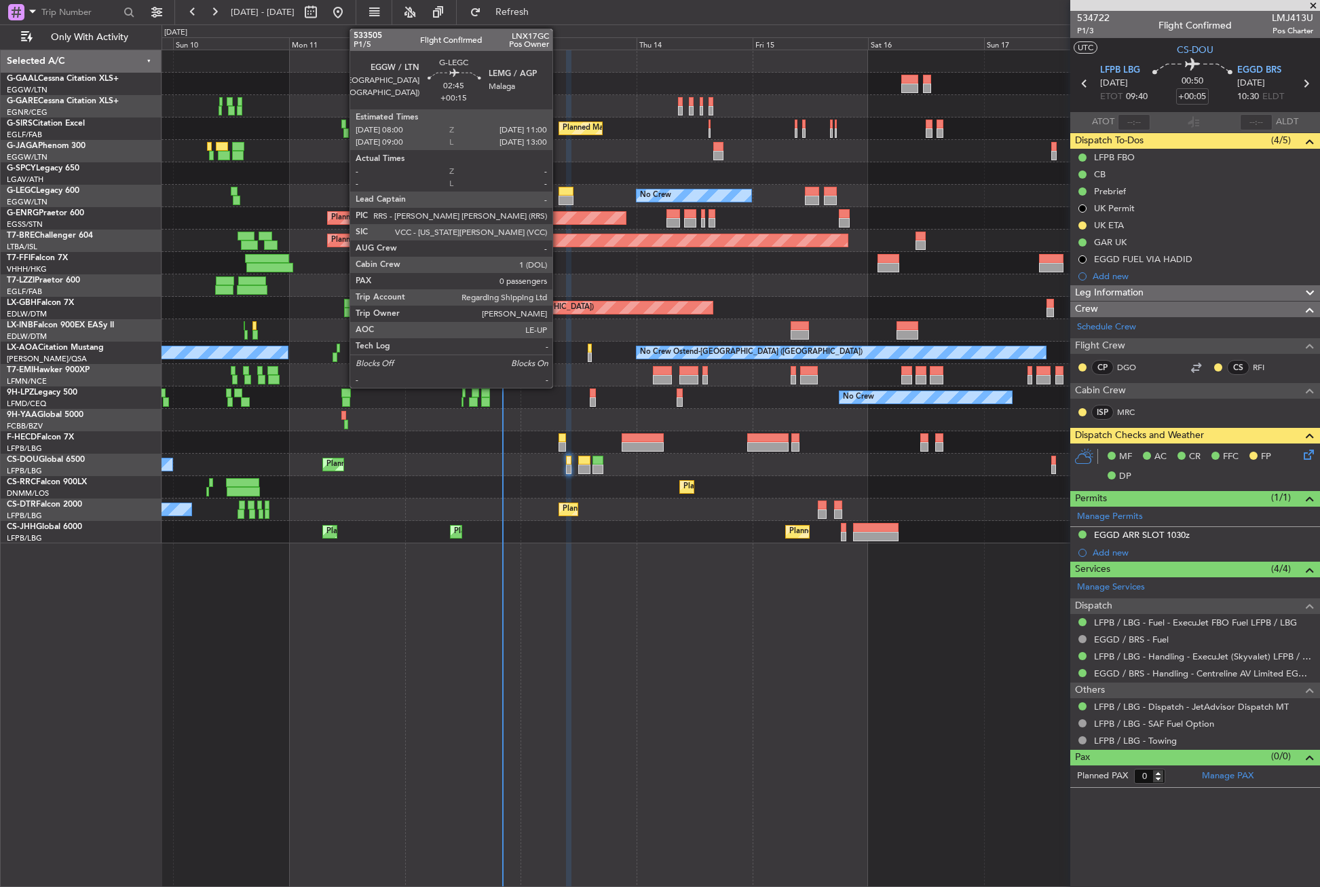
click at [559, 196] on div at bounding box center [566, 201] width 15 height 10
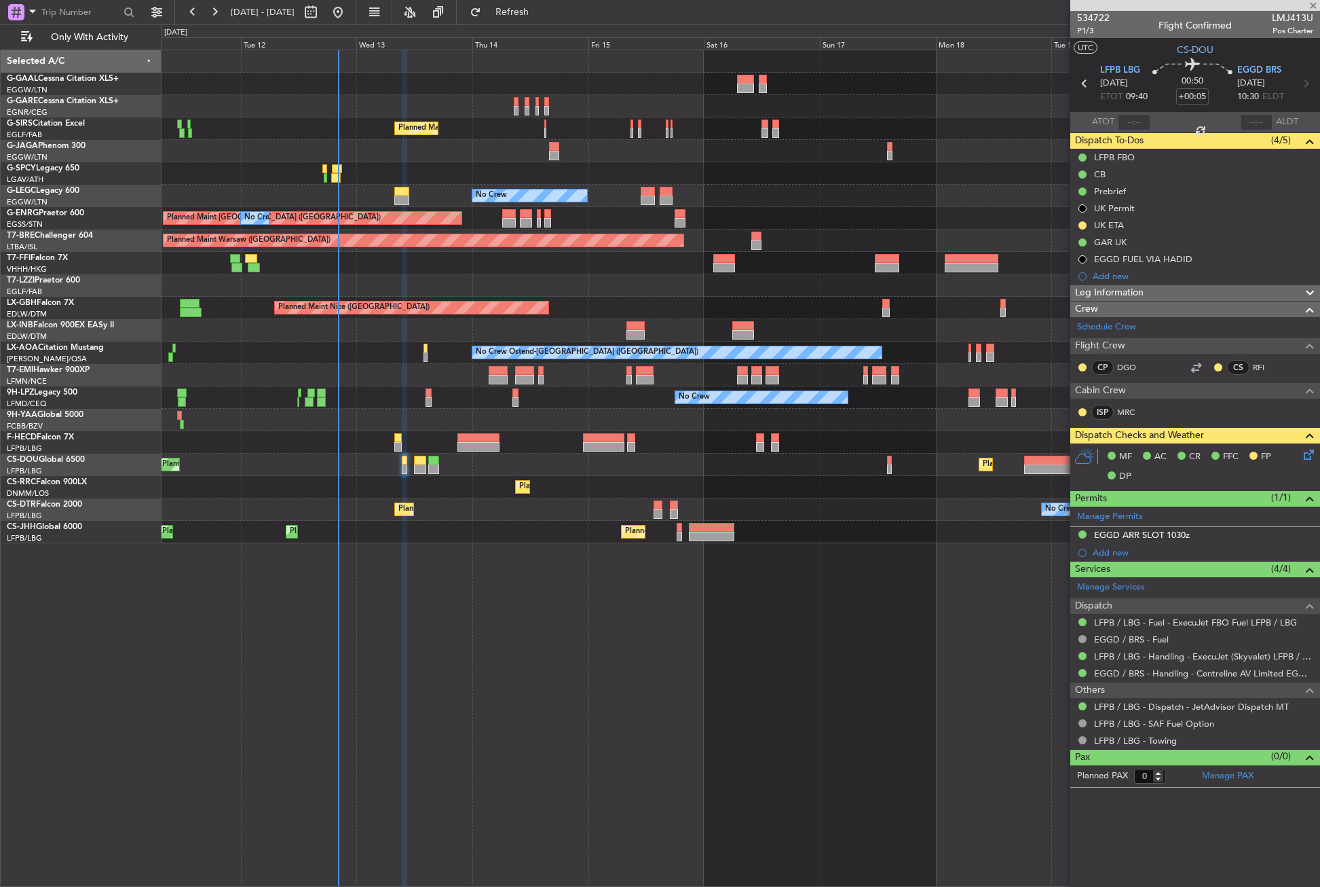
click at [518, 681] on div "No Crew Planned Maint [GEOGRAPHIC_DATA] ([GEOGRAPHIC_DATA]) No Crew A/C Unavail…" at bounding box center [741, 468] width 1159 height 837
click at [451, 681] on div "No Crew Planned Maint [GEOGRAPHIC_DATA] ([GEOGRAPHIC_DATA]) No Crew A/C Unavail…" at bounding box center [741, 468] width 1159 height 837
type input "+00:15"
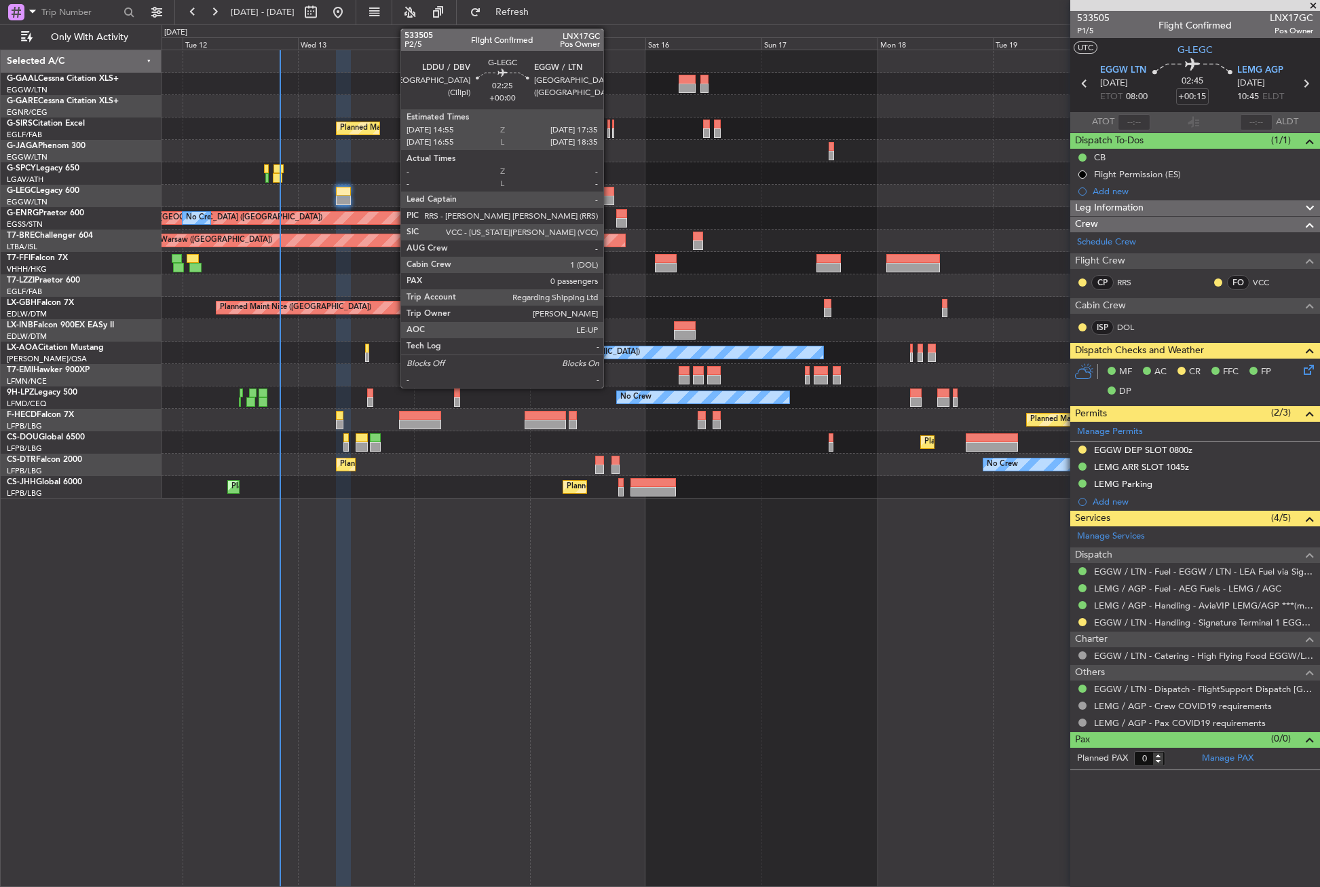
click at [610, 200] on div at bounding box center [607, 201] width 13 height 10
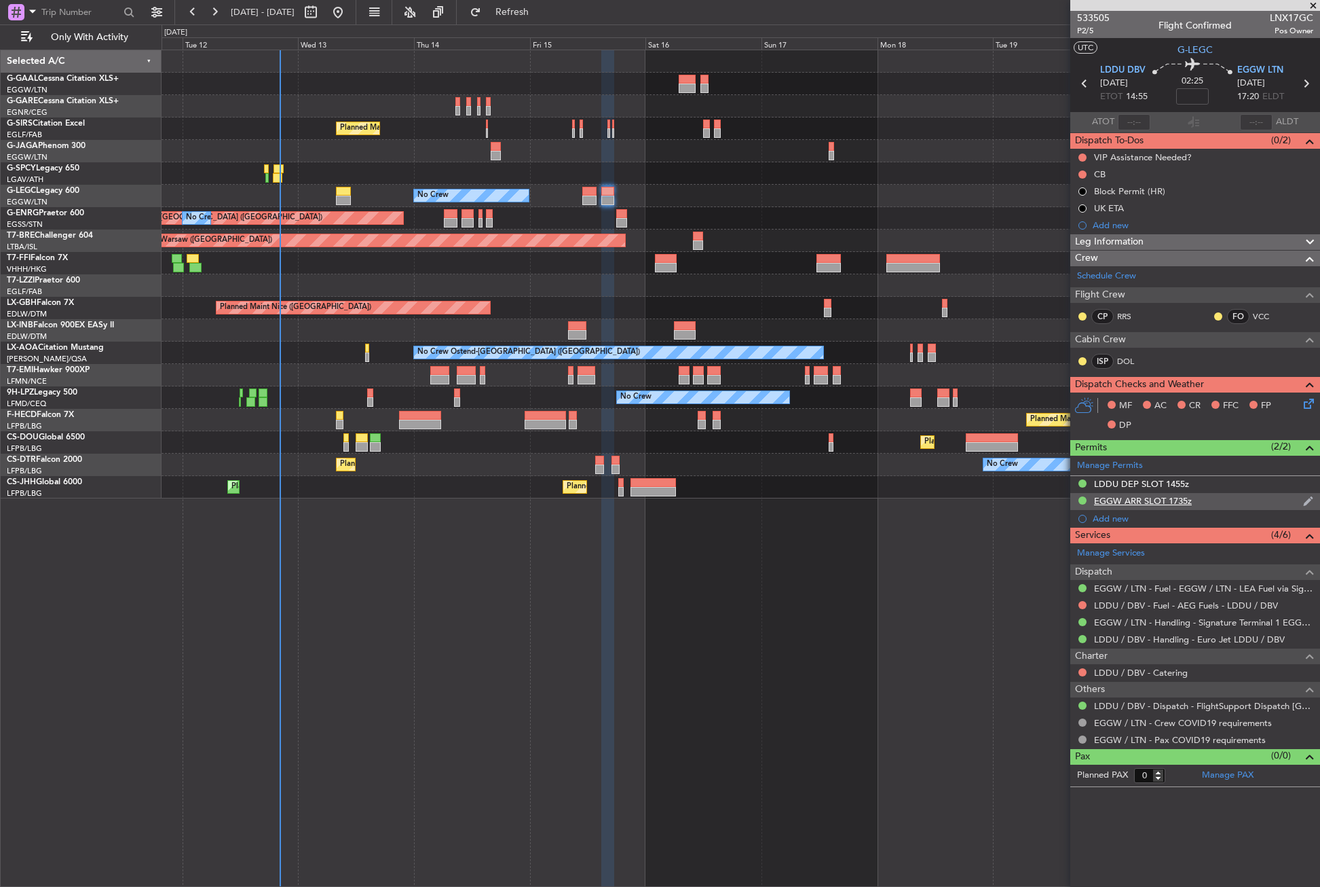
click at [1166, 499] on div "EGGW ARR SLOT 1735z" at bounding box center [1143, 501] width 98 height 12
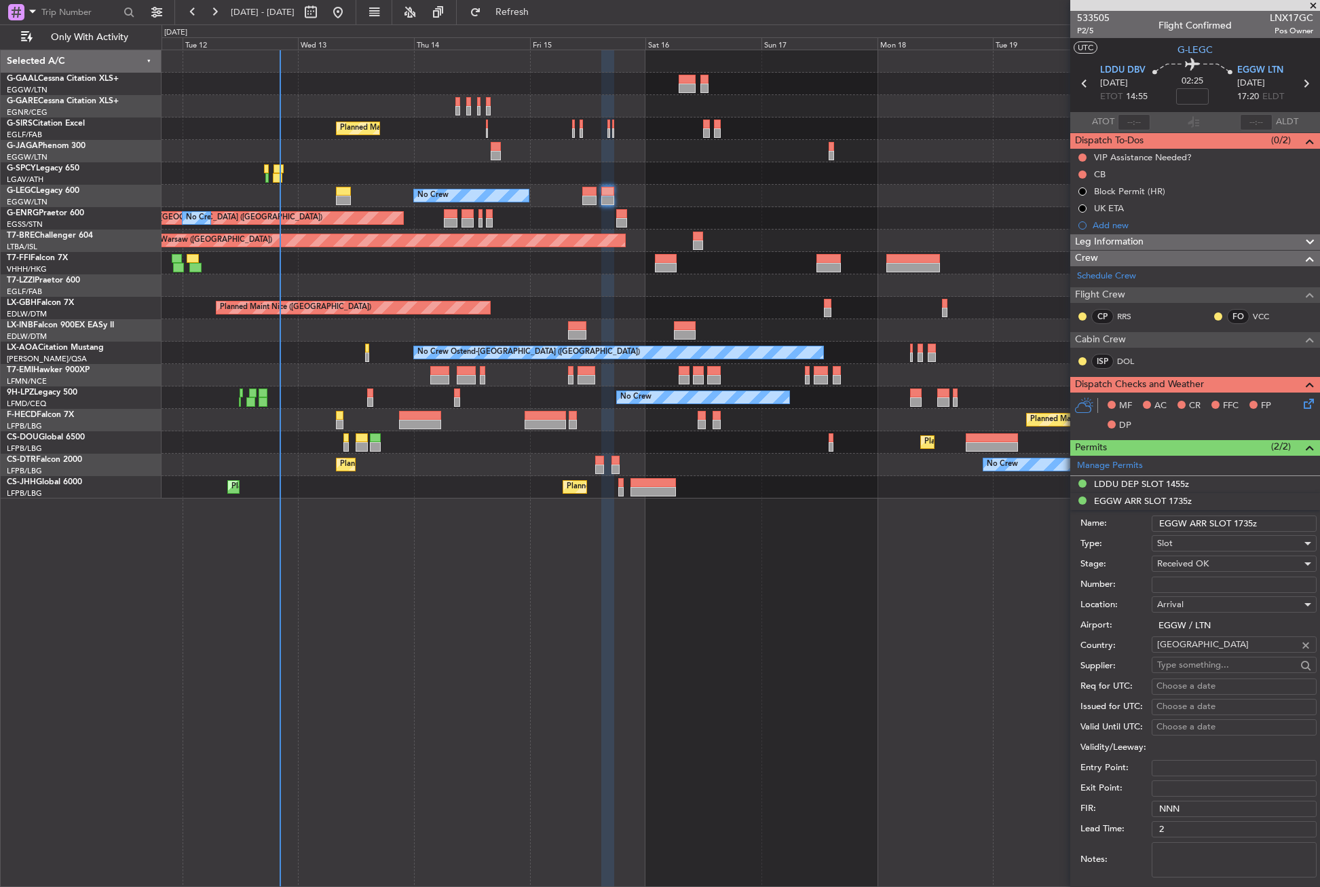
click at [1250, 521] on input "EGGW ARR SLOT 1735z" at bounding box center [1234, 523] width 165 height 16
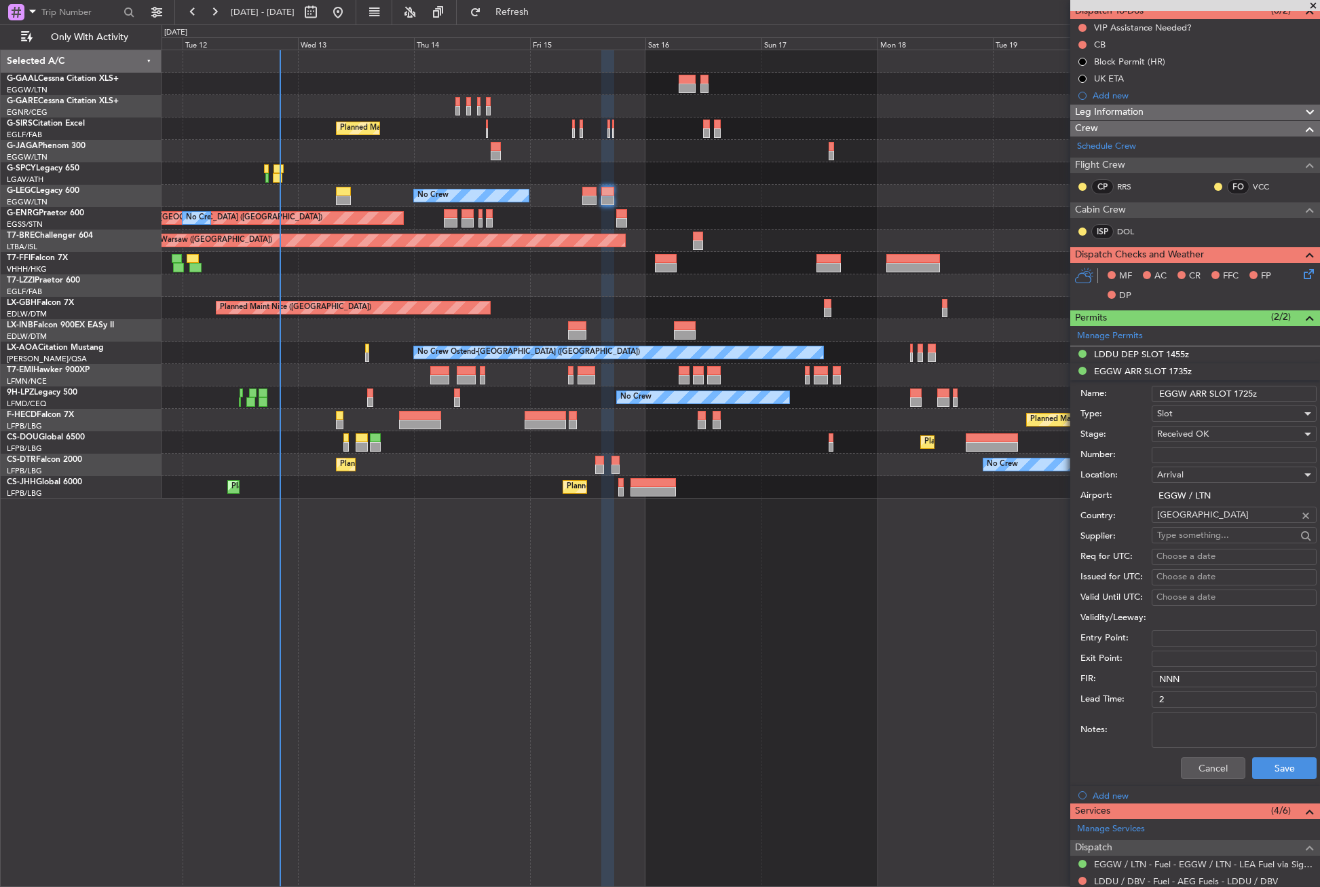
scroll to position [305, 0]
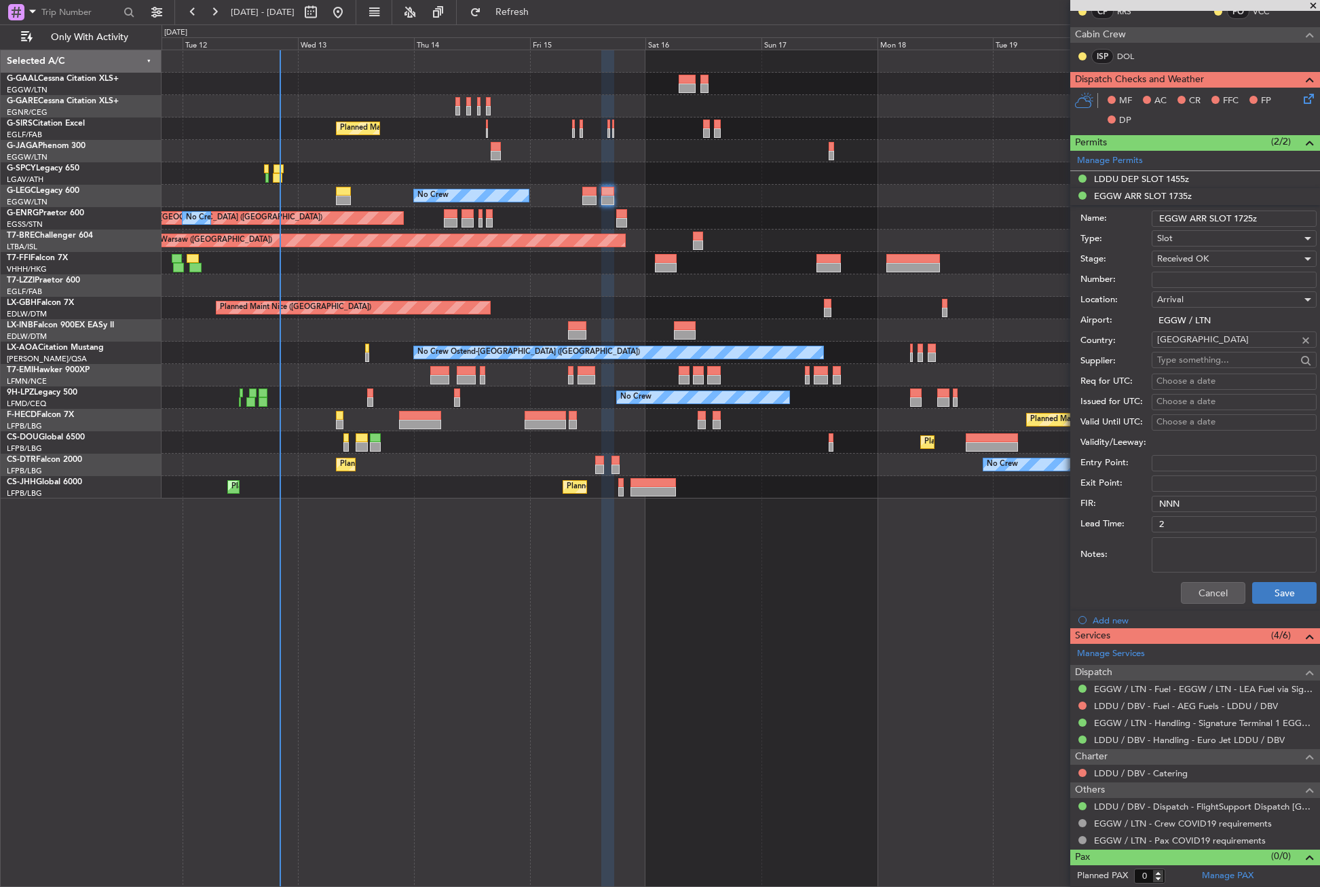
type input "EGGW ARR SLOT 1725z"
click at [1262, 593] on button "Save" at bounding box center [1284, 593] width 64 height 22
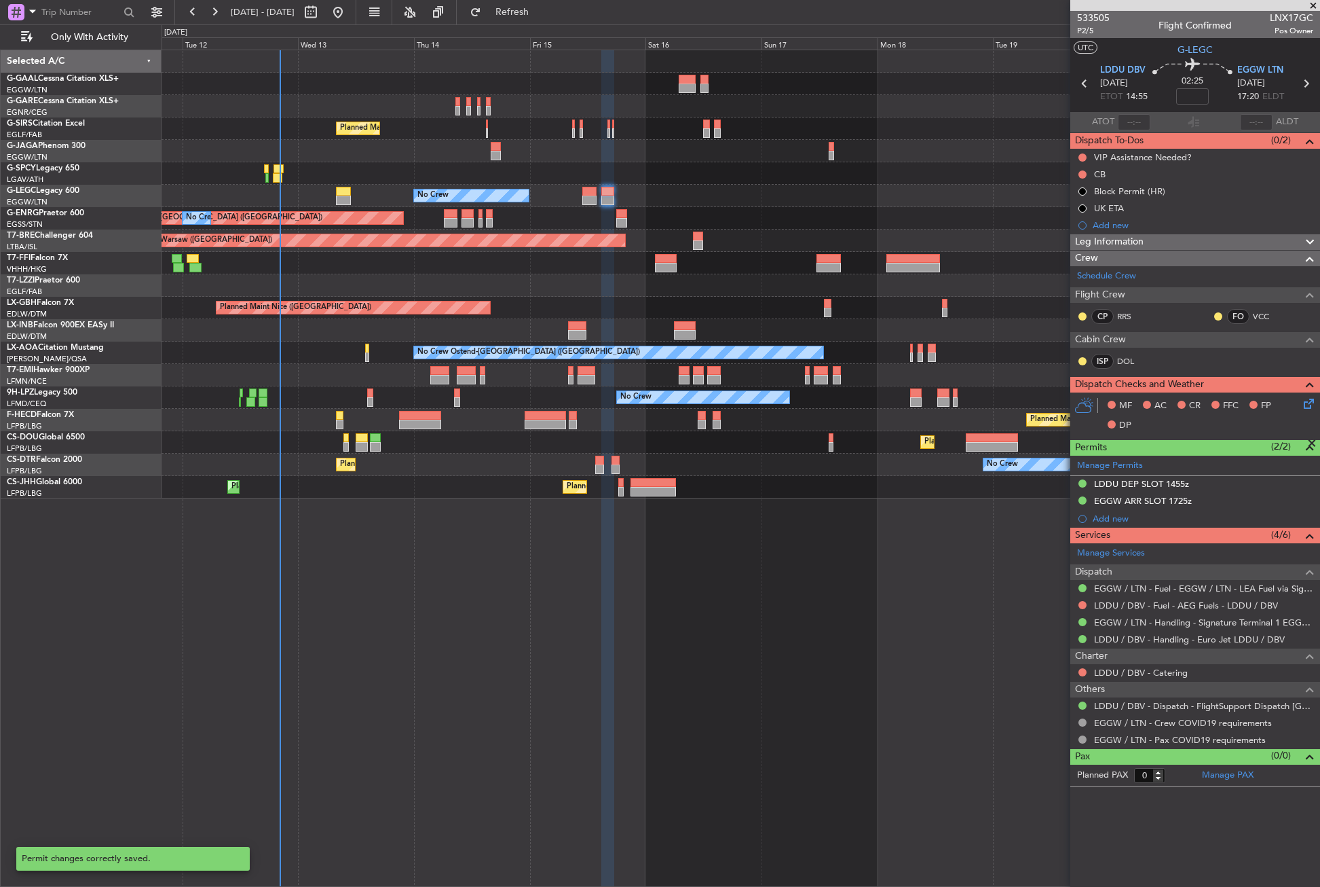
scroll to position [0, 0]
click at [783, 560] on div "Planned Maint [GEOGRAPHIC_DATA] ([GEOGRAPHIC_DATA]) No Crew A/C Unavailable [GE…" at bounding box center [741, 468] width 1159 height 837
click at [331, 75] on div at bounding box center [741, 84] width 1158 height 22
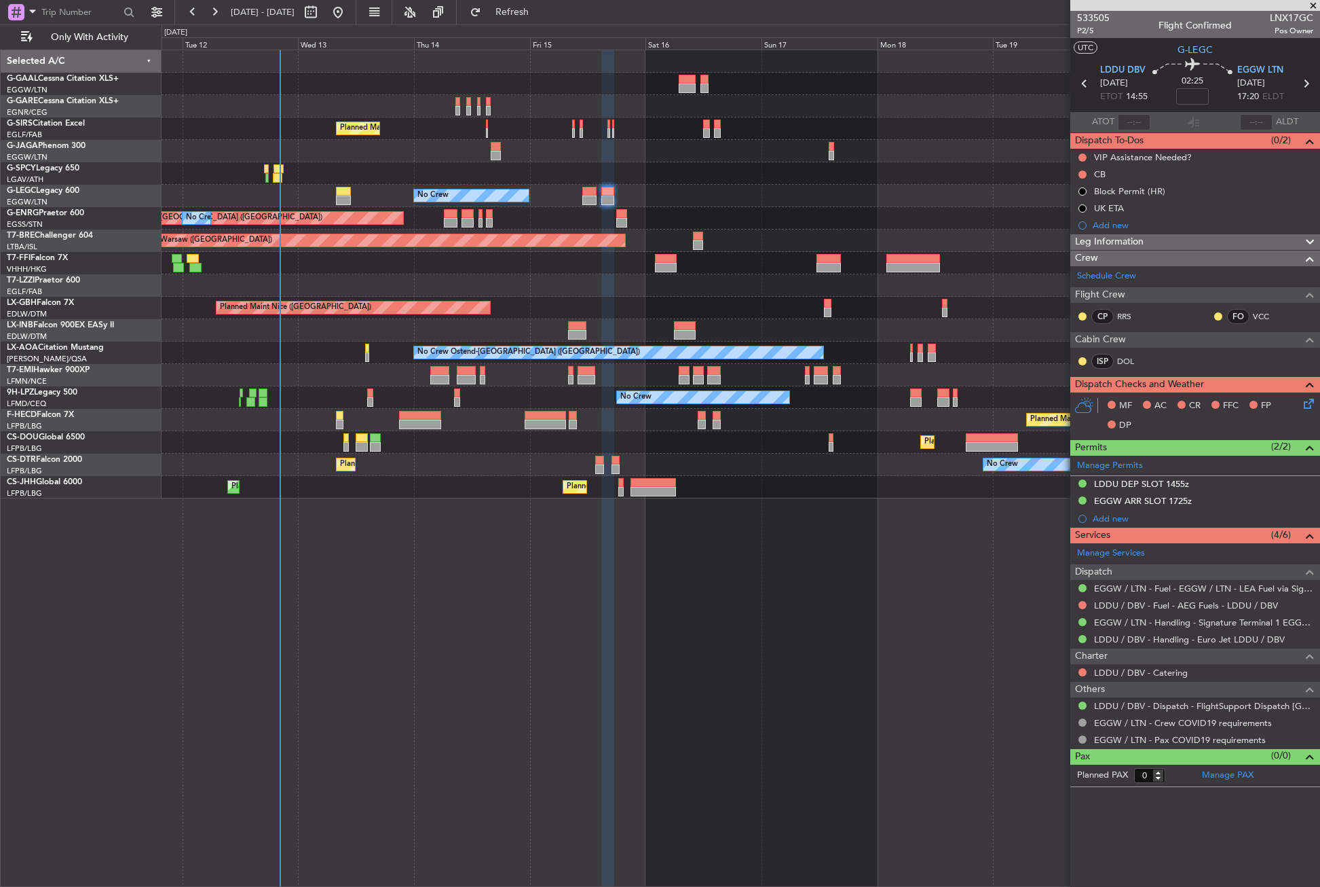
click at [481, 539] on div "Planned Maint [GEOGRAPHIC_DATA] ([GEOGRAPHIC_DATA]) No Crew A/C Unavailable [GE…" at bounding box center [741, 468] width 1159 height 837
click at [526, 18] on button "Refresh" at bounding box center [504, 12] width 81 height 22
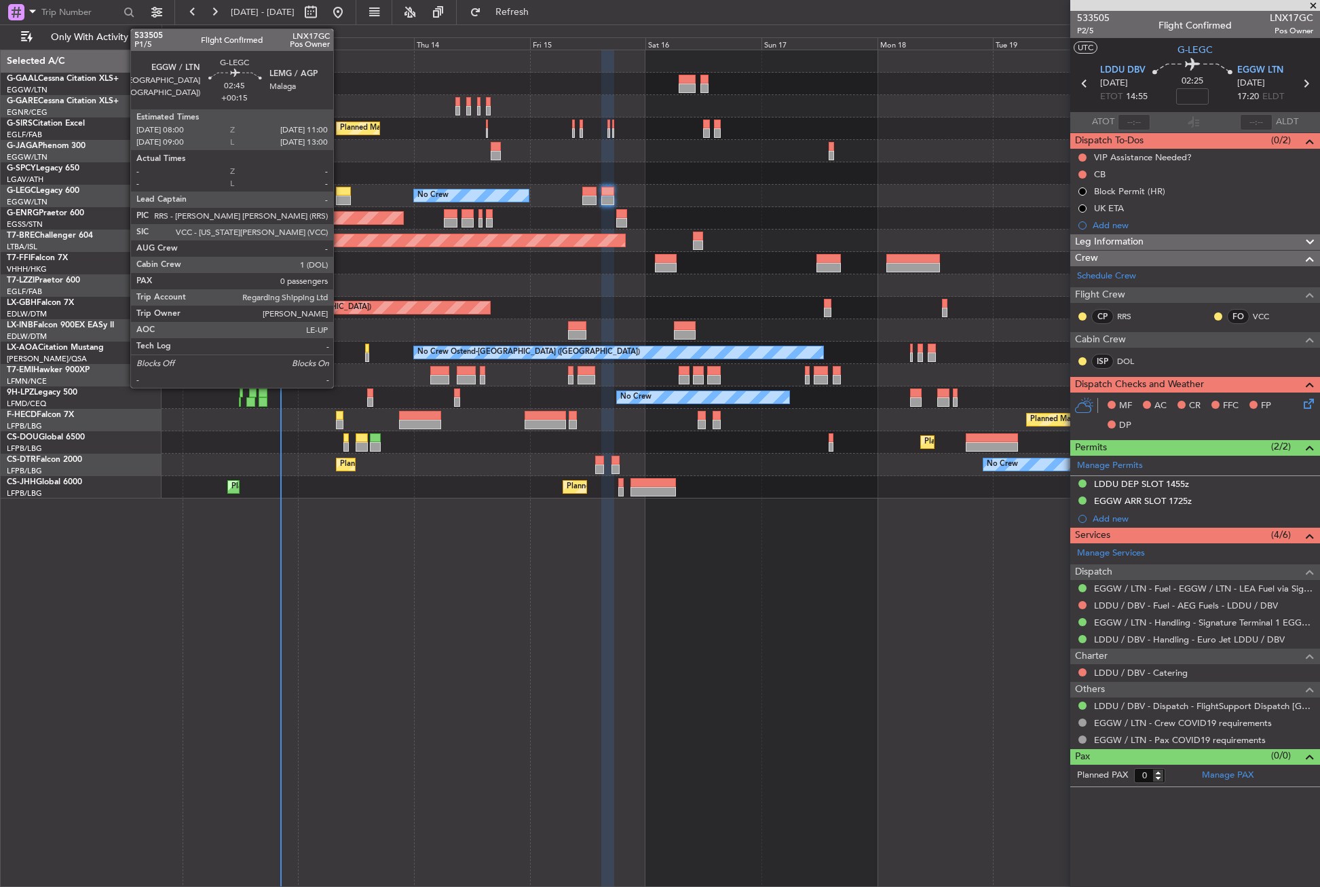
click at [341, 195] on div at bounding box center [343, 192] width 15 height 10
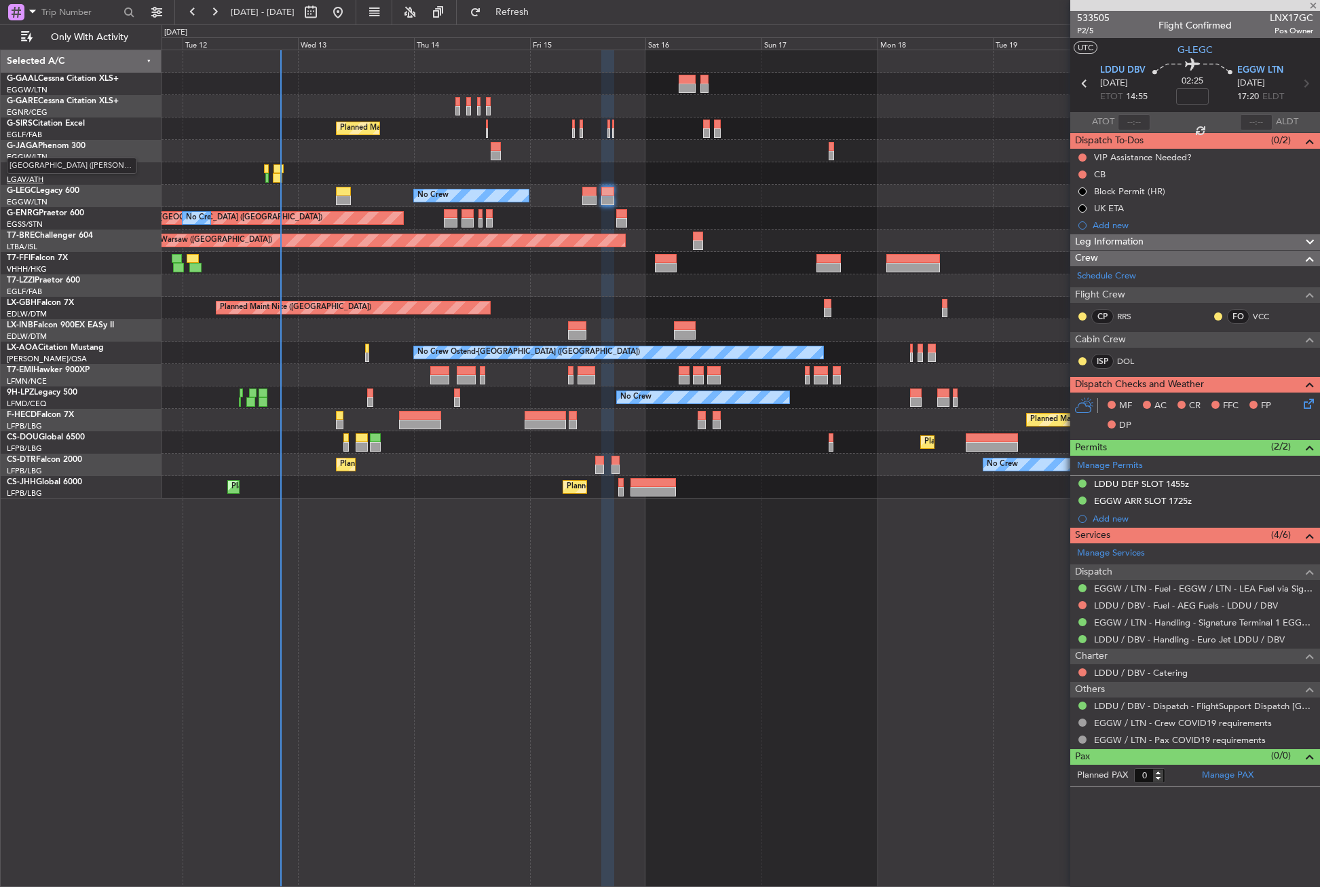
type input "+00:15"
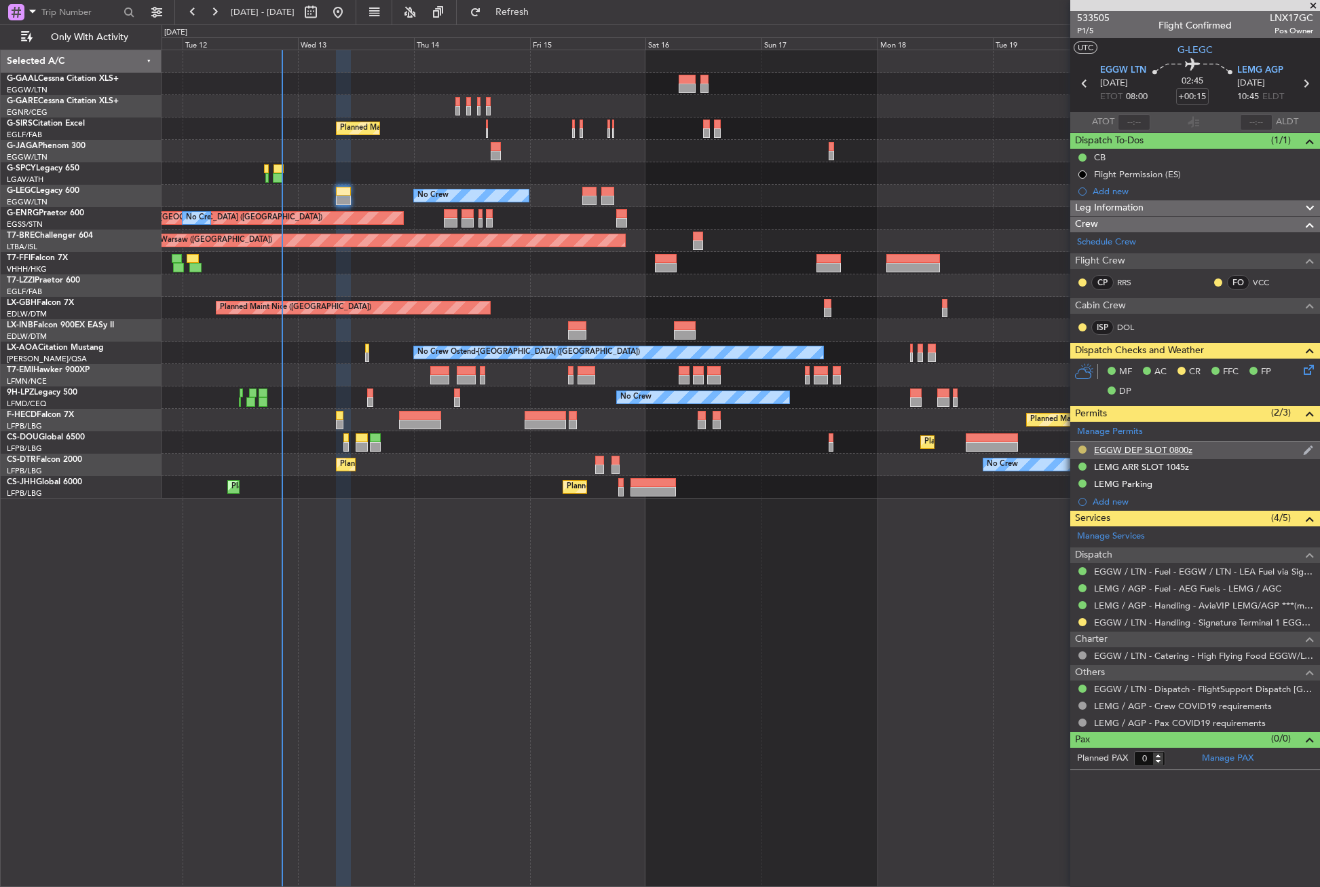
click at [1083, 447] on button at bounding box center [1083, 449] width 8 height 8
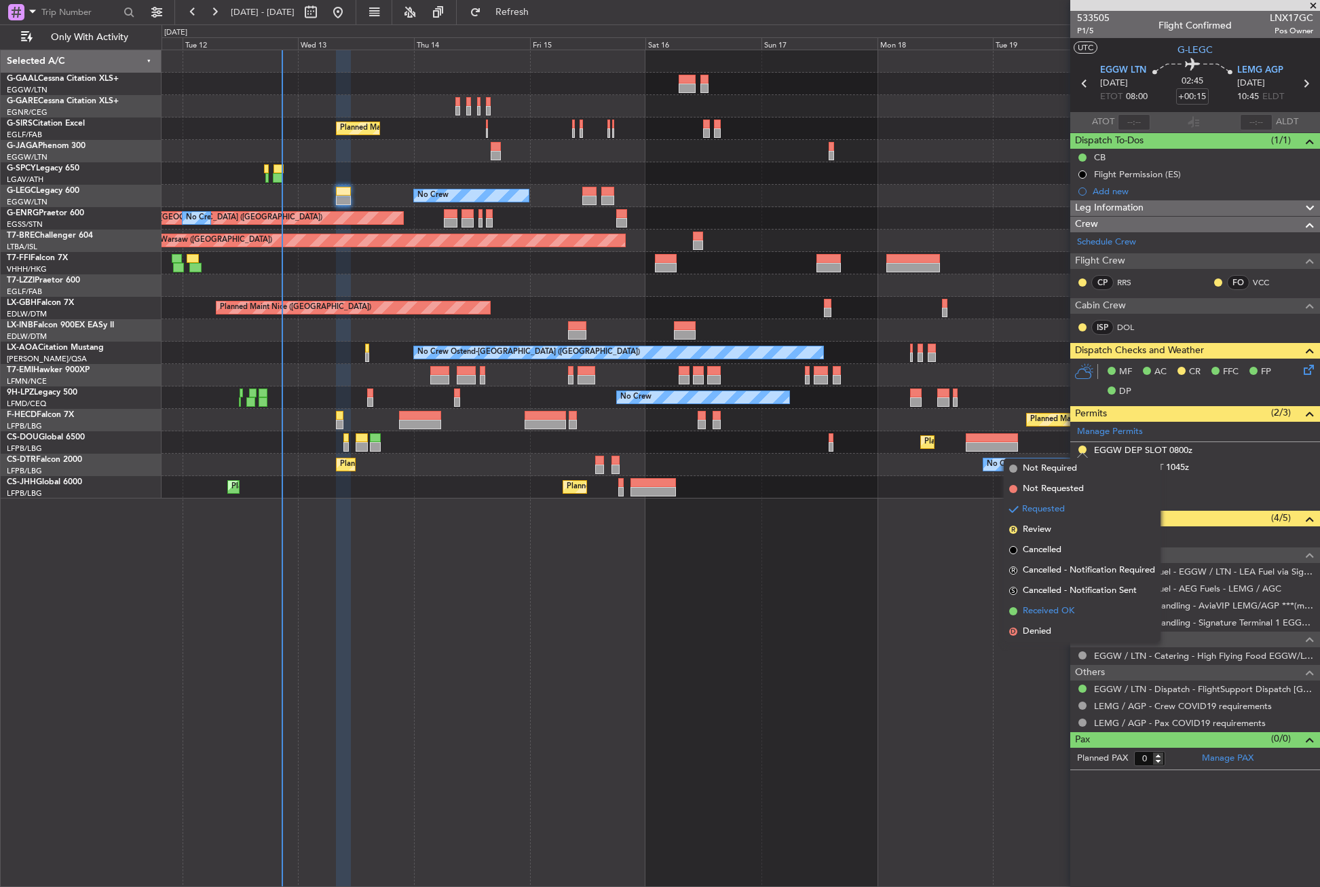
click at [1037, 616] on span "Received OK" at bounding box center [1049, 611] width 52 height 14
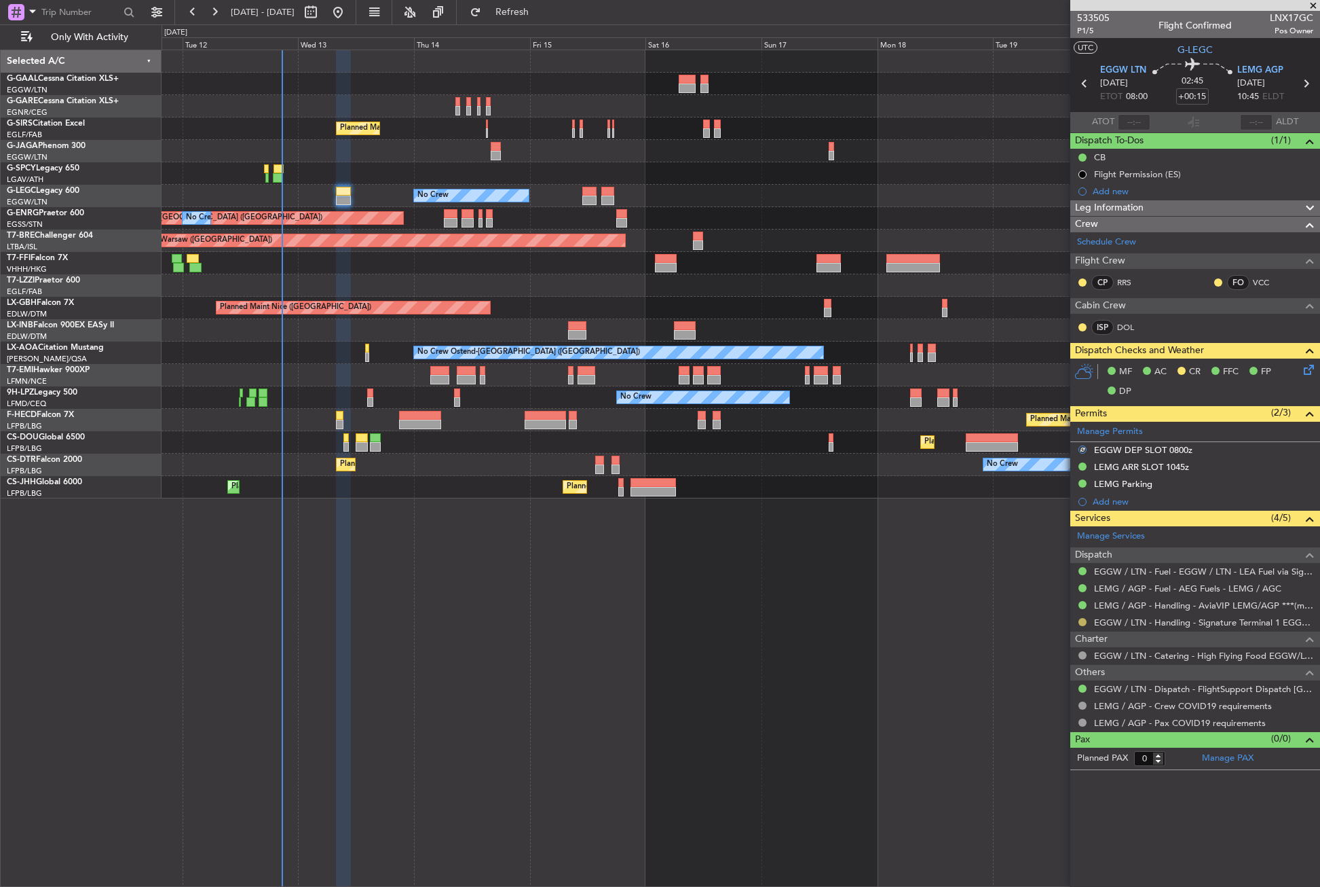
click at [1081, 619] on button at bounding box center [1083, 622] width 8 height 8
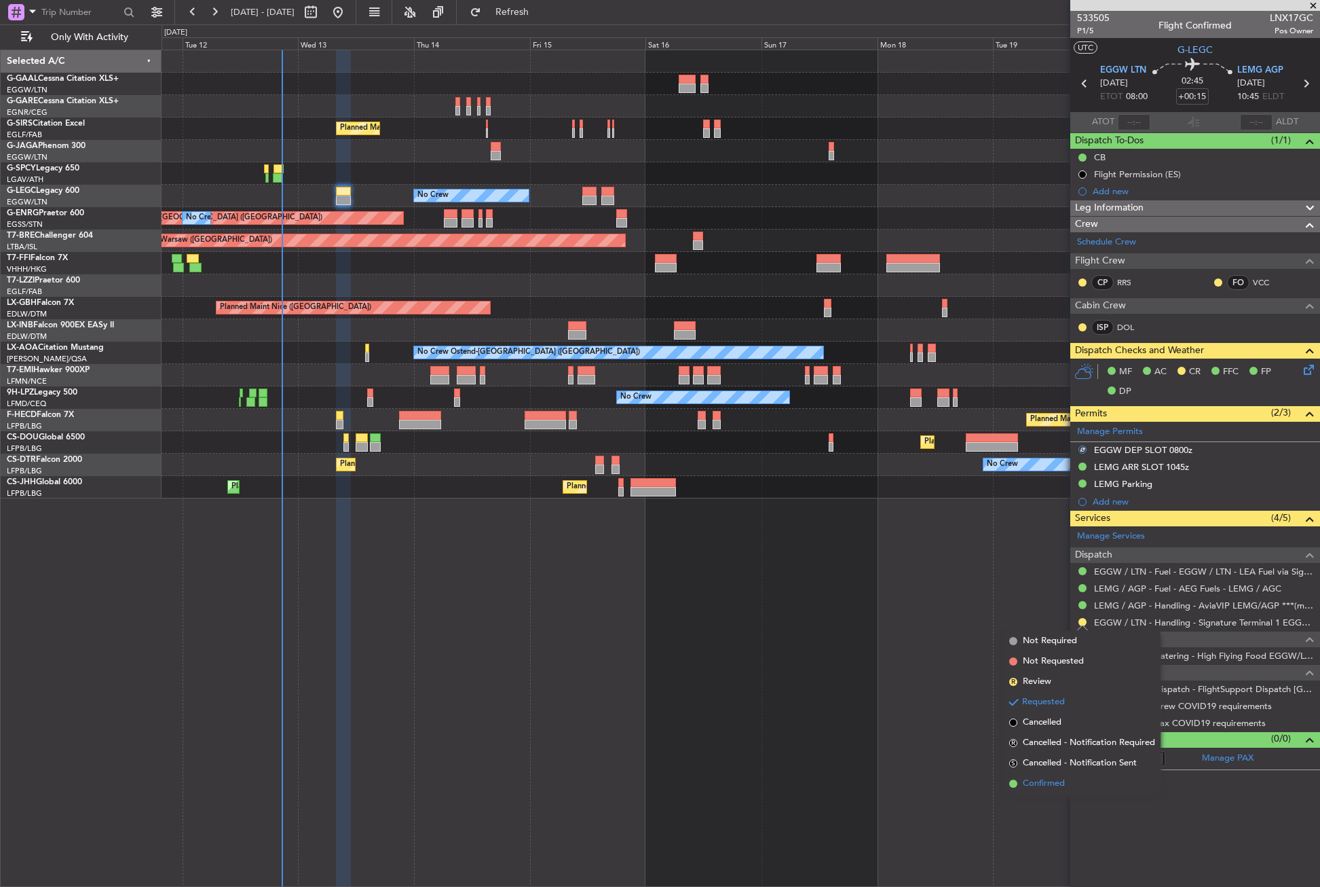
click at [1037, 789] on span "Confirmed" at bounding box center [1044, 784] width 42 height 14
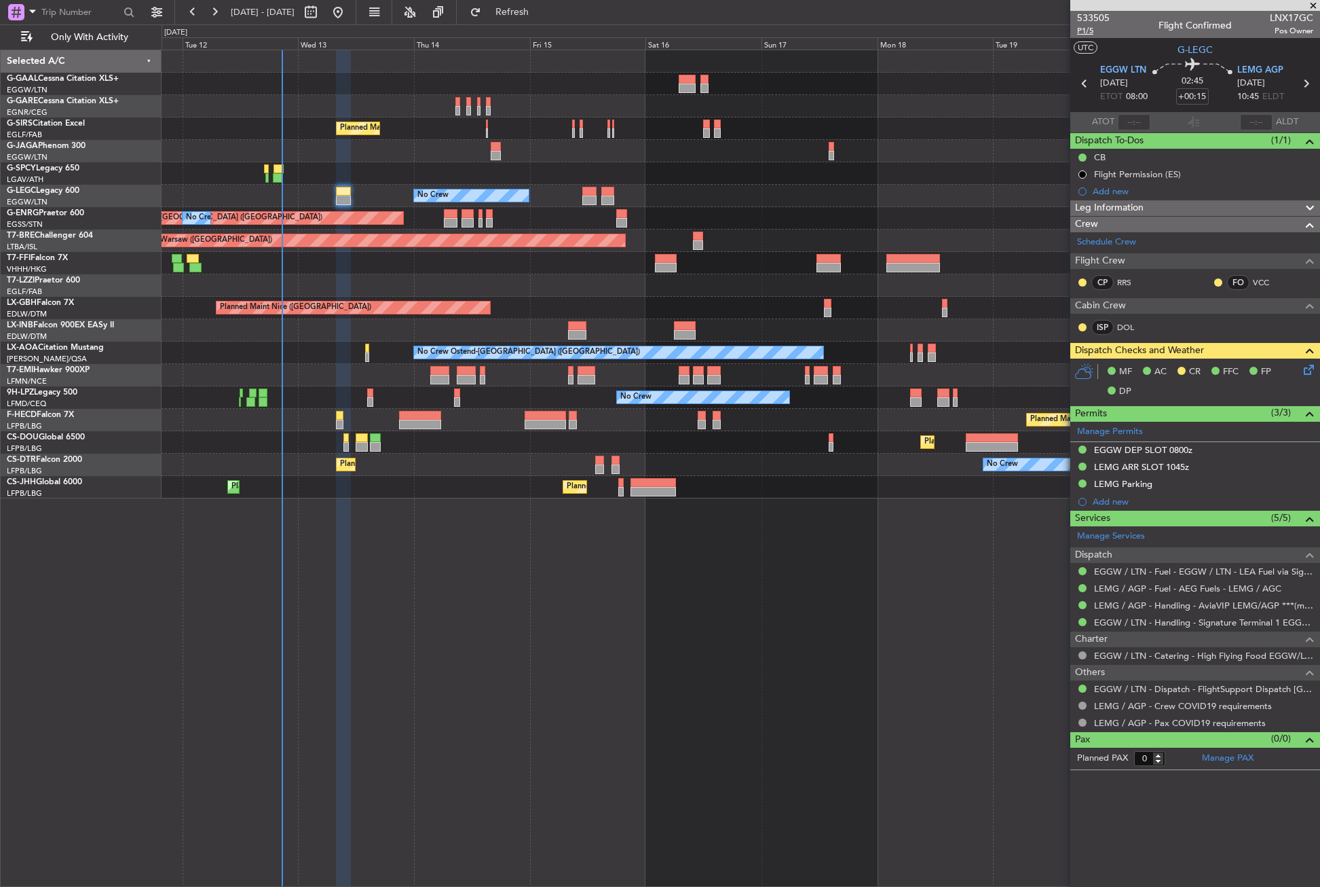
click at [1082, 31] on span "P1/5" at bounding box center [1093, 31] width 33 height 12
click at [545, 18] on button "Refresh" at bounding box center [504, 12] width 81 height 22
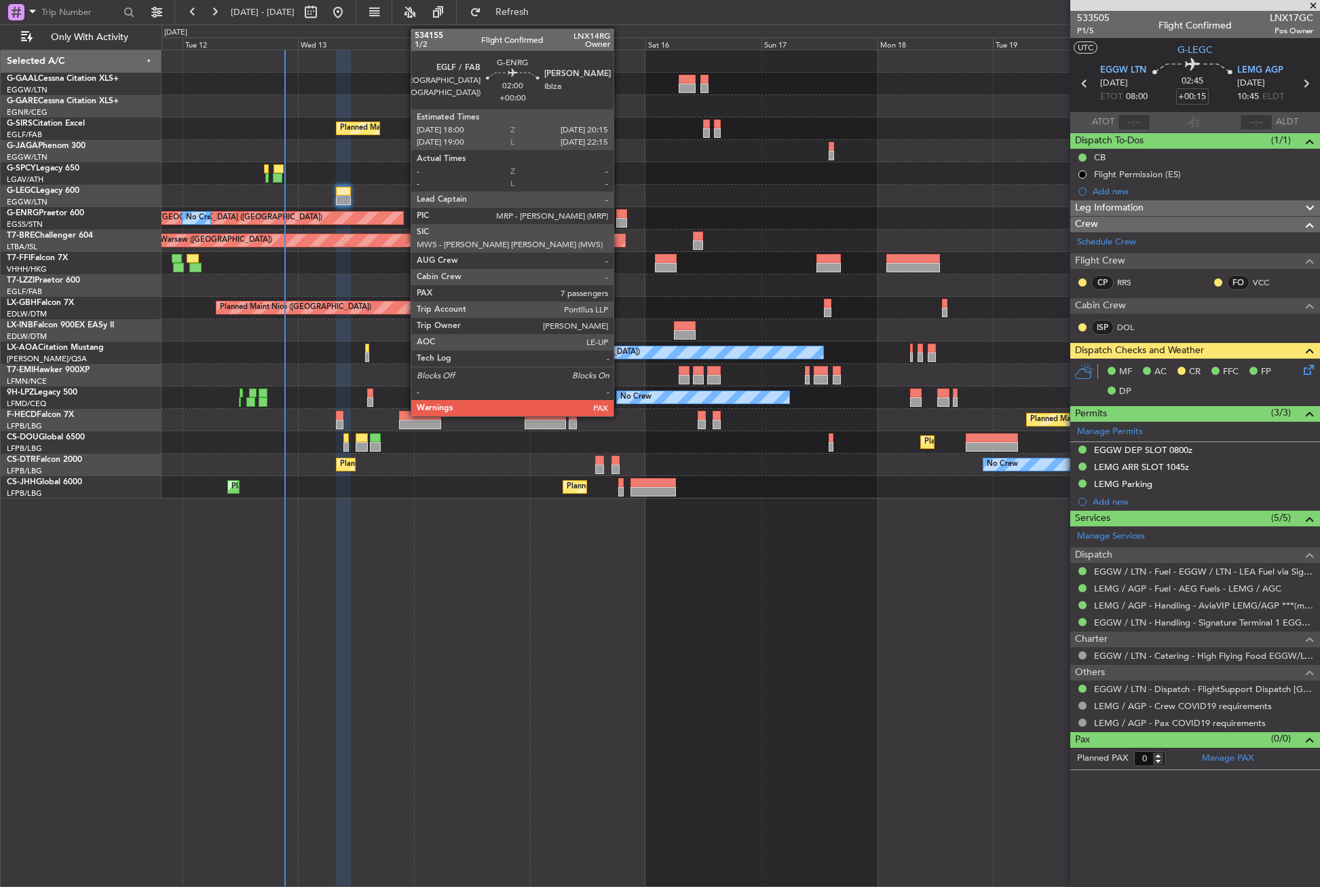
click at [620, 220] on div at bounding box center [621, 223] width 11 height 10
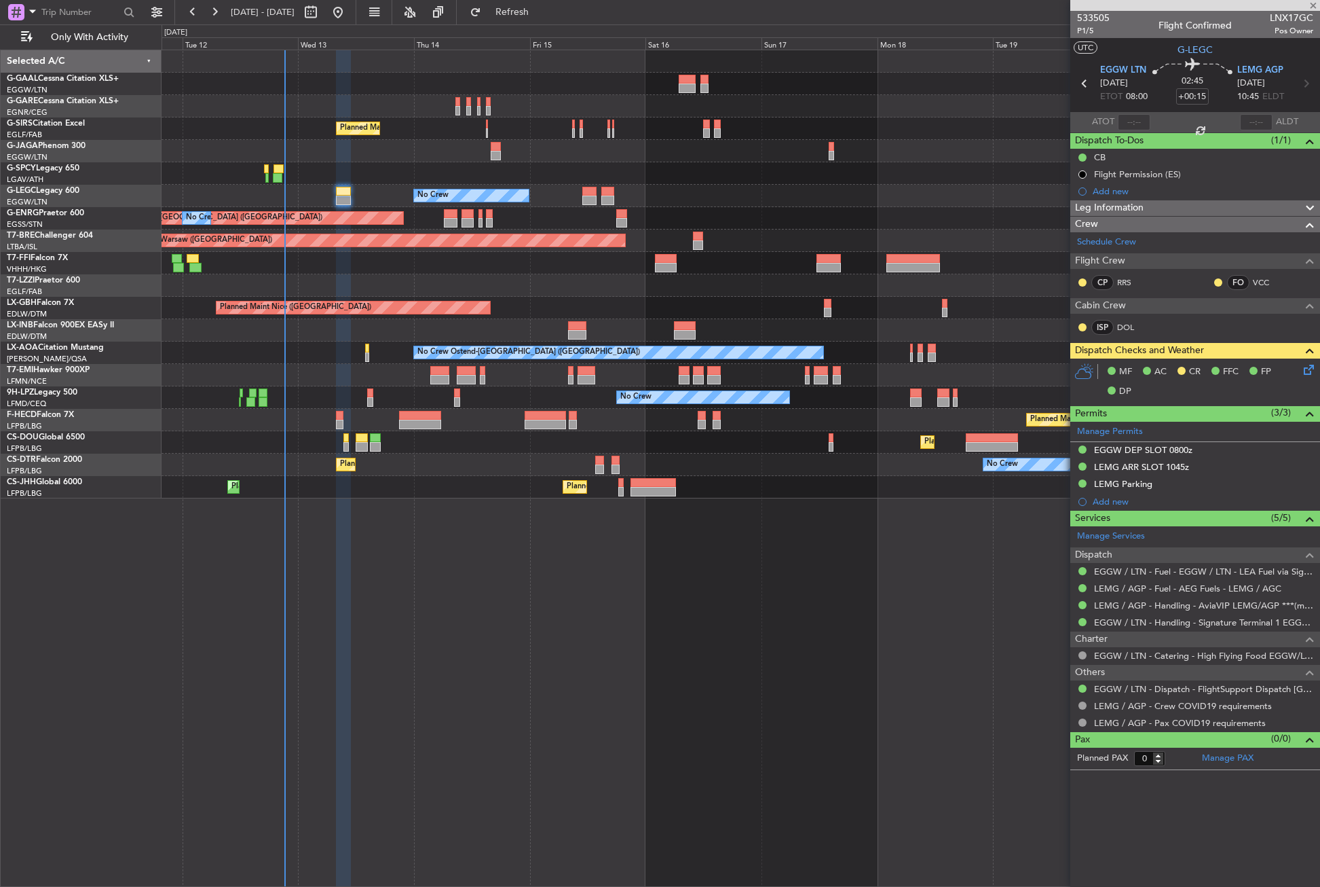
type input "7"
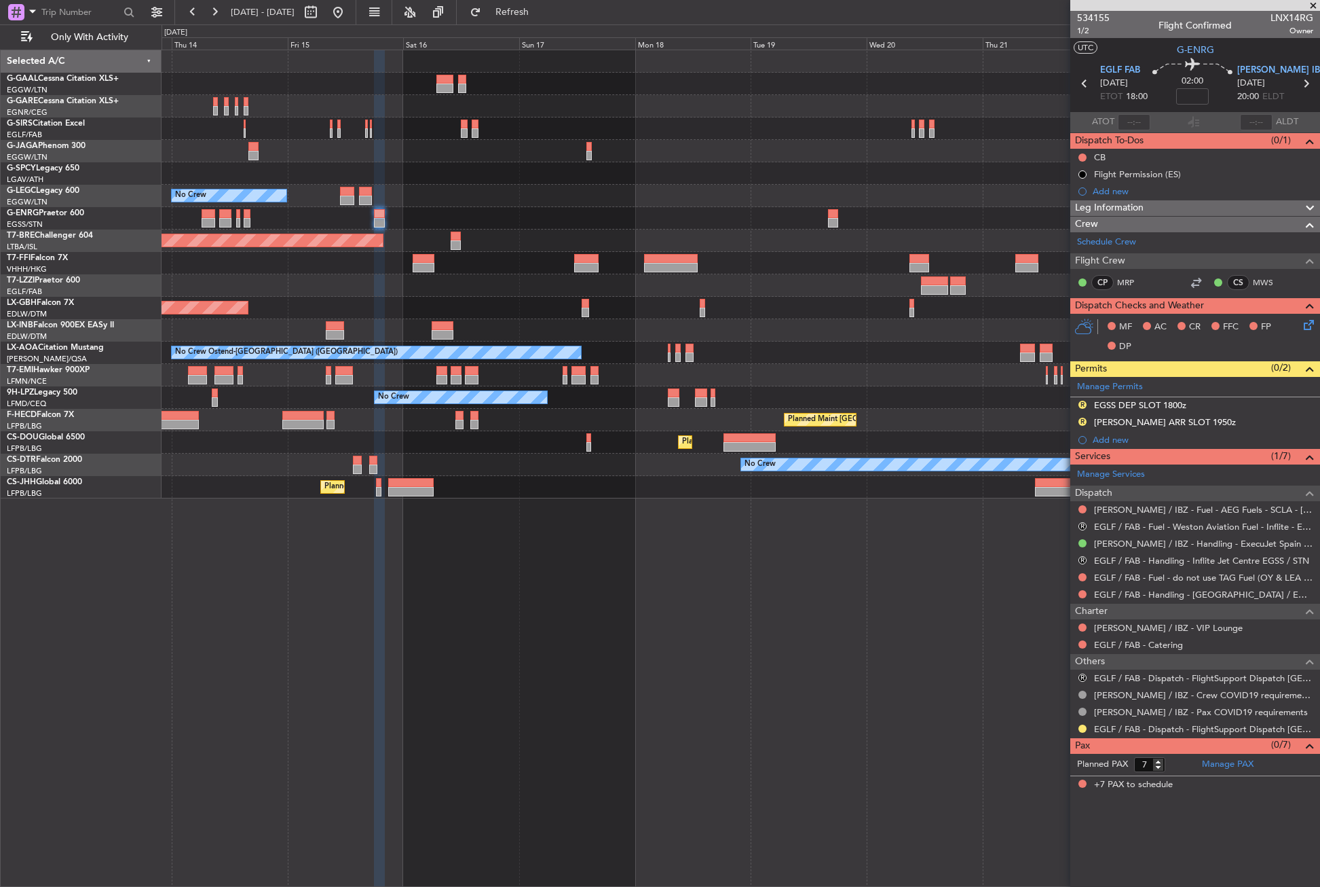
click at [557, 645] on div "Planned Maint Dusseldorf Planned Maint [GEOGRAPHIC_DATA] ([GEOGRAPHIC_DATA]) No…" at bounding box center [741, 468] width 1159 height 837
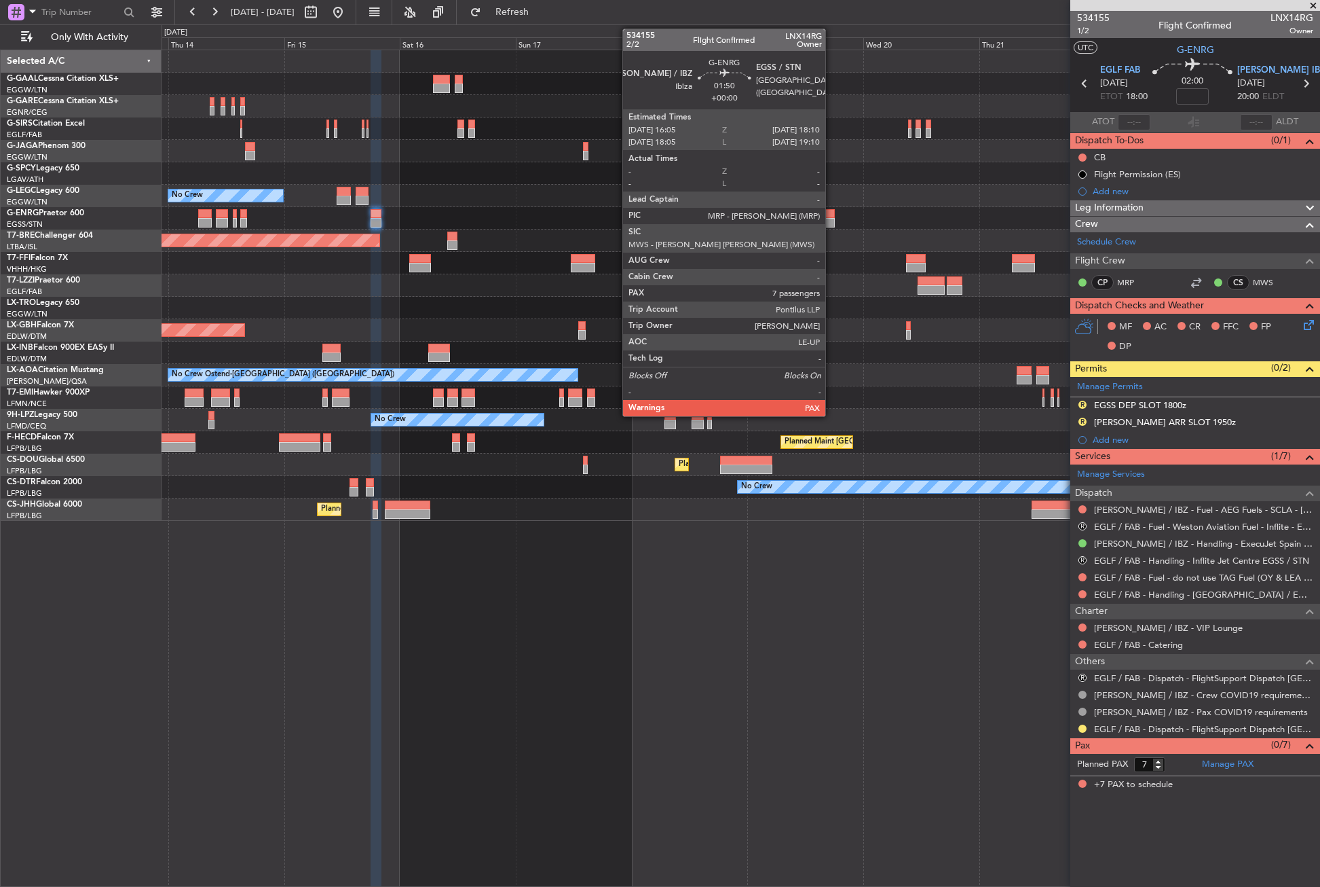
click at [832, 217] on div at bounding box center [830, 214] width 10 height 10
